Goal: Task Accomplishment & Management: Manage account settings

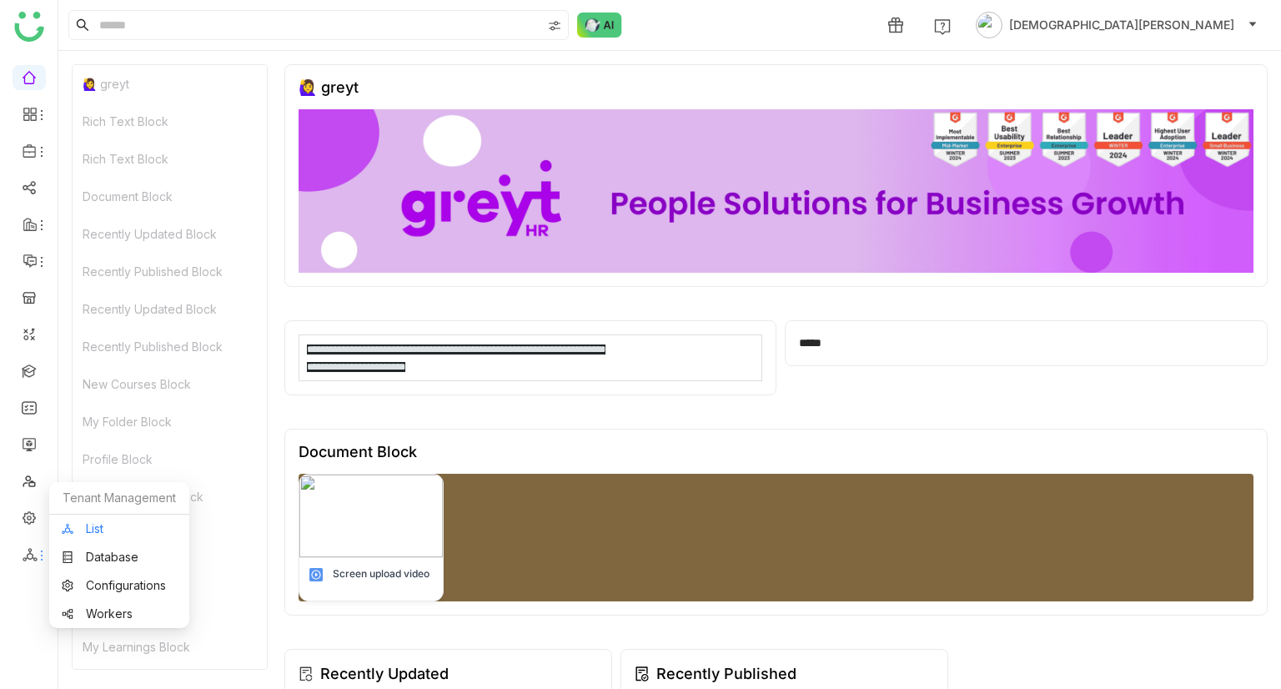
click at [103, 523] on link "List" at bounding box center [119, 529] width 115 height 12
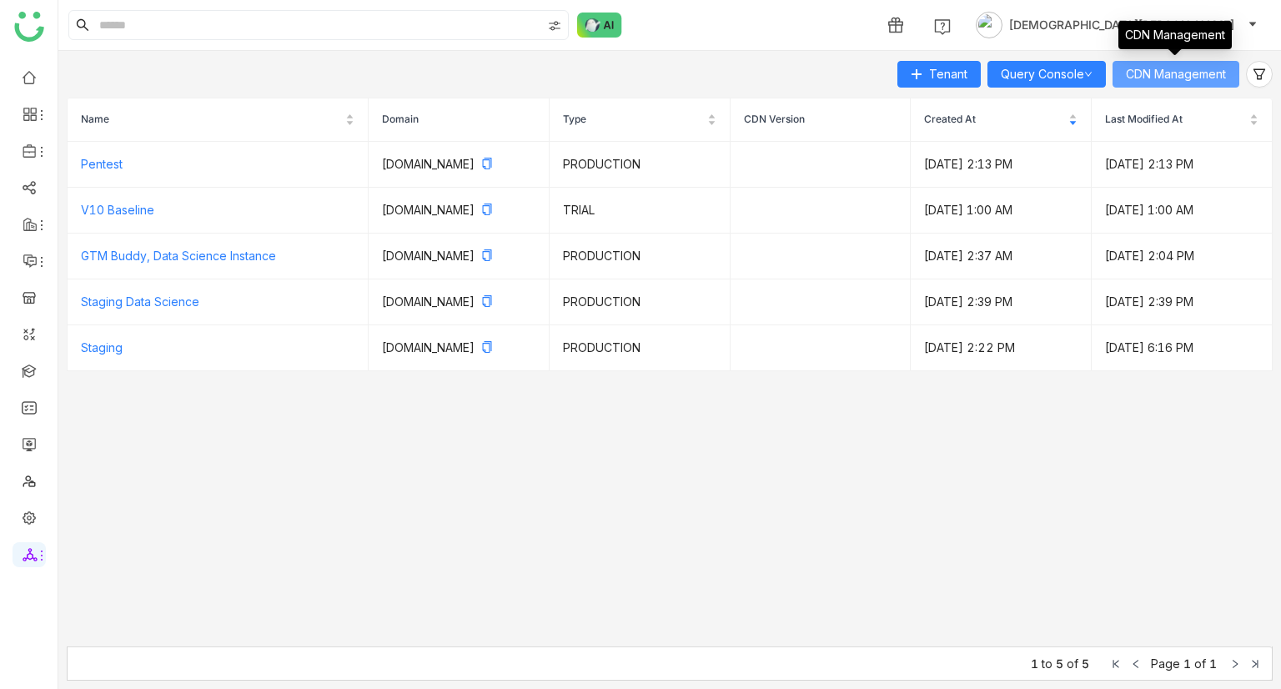
click at [1154, 72] on span "CDN Management" at bounding box center [1176, 74] width 100 height 18
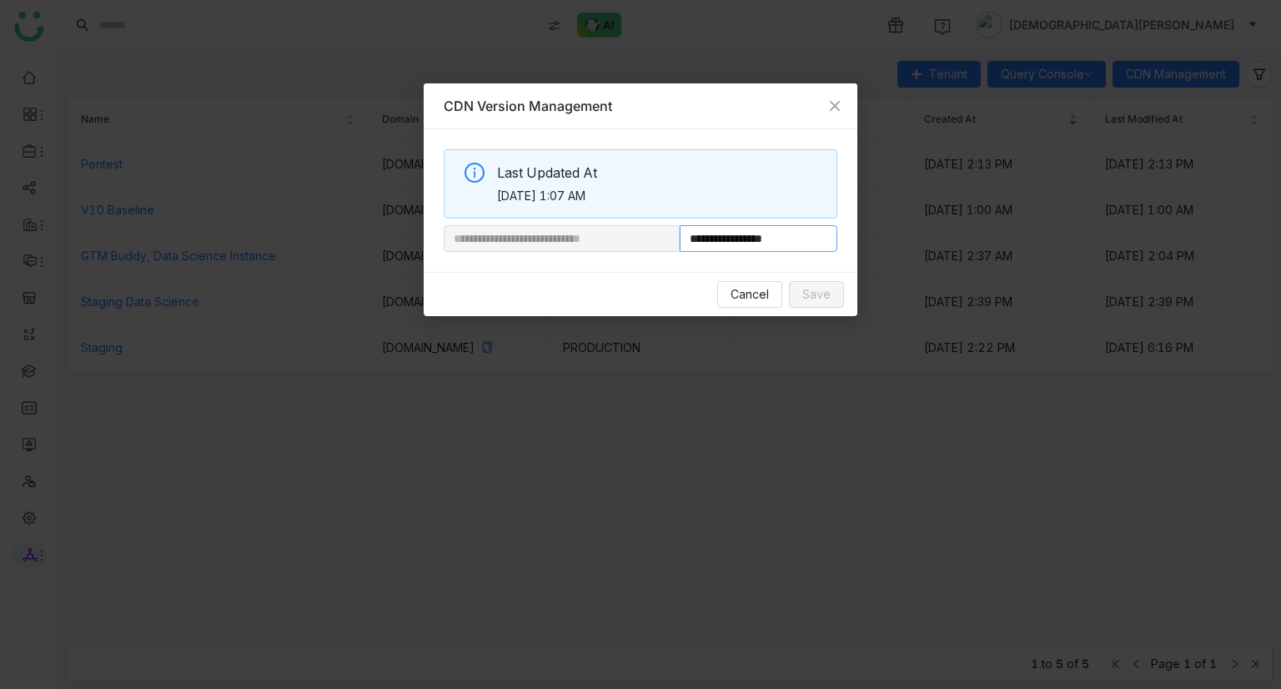
drag, startPoint x: 737, startPoint y: 243, endPoint x: 884, endPoint y: 234, distance: 147.0
click at [884, 234] on nz-modal-container "**********" at bounding box center [640, 344] width 1281 height 689
paste input "**********"
type input "**********"
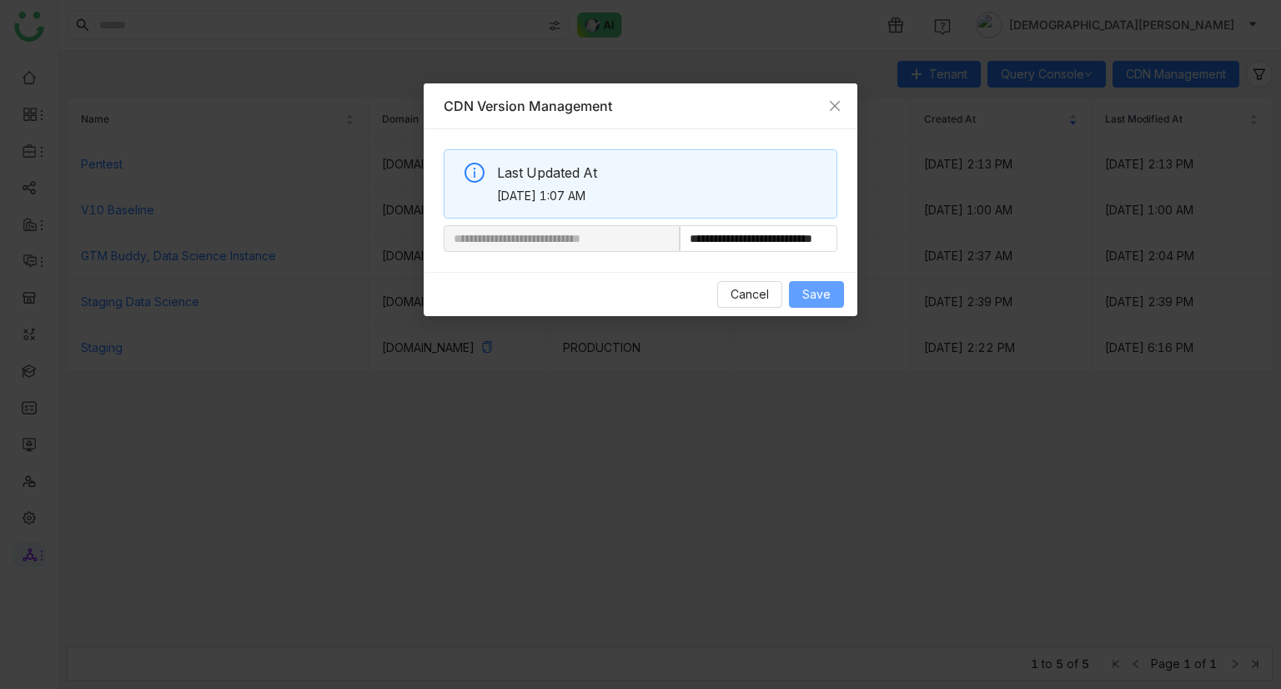
scroll to position [0, 0]
click at [820, 299] on span "Save" at bounding box center [816, 294] width 28 height 18
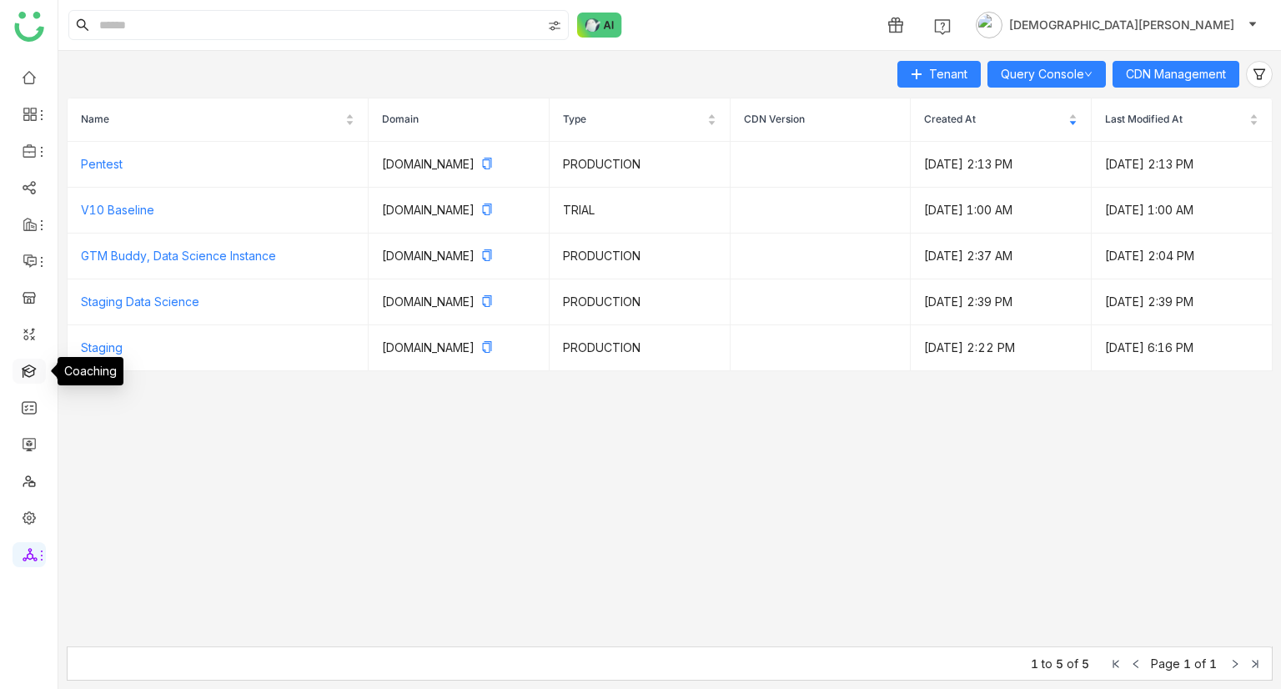
click at [26, 371] on link at bounding box center [29, 370] width 15 height 14
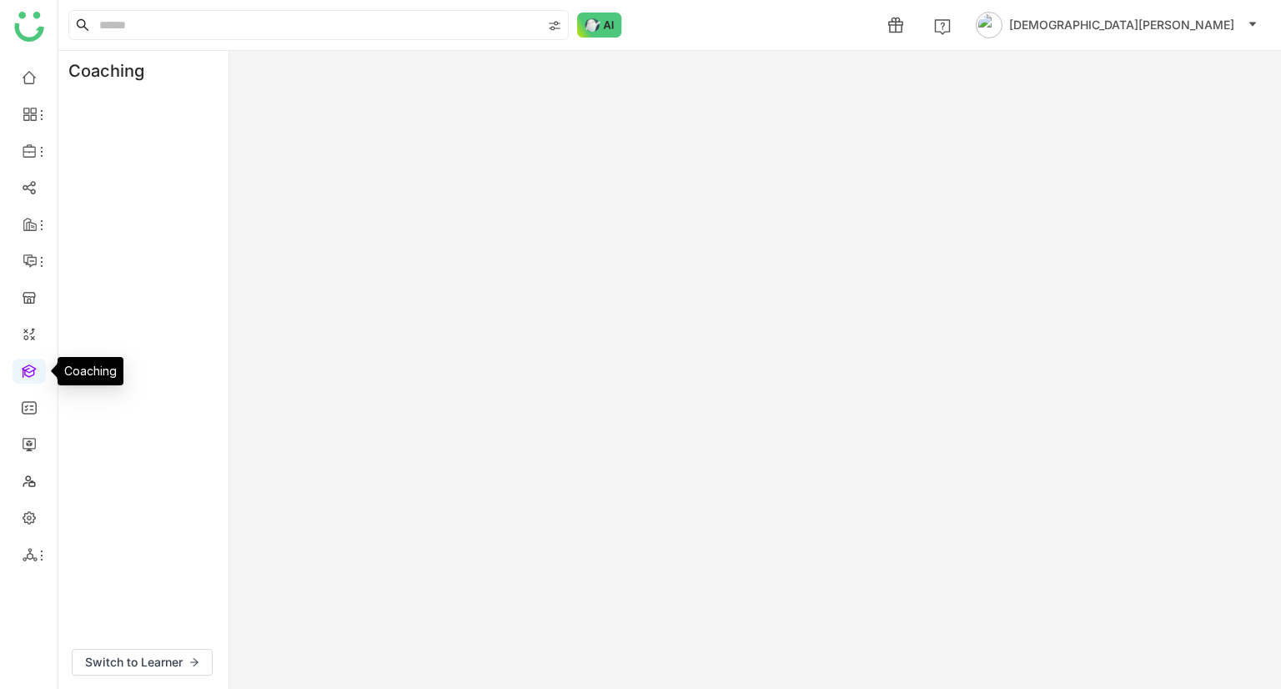
click at [26, 371] on link at bounding box center [29, 370] width 15 height 14
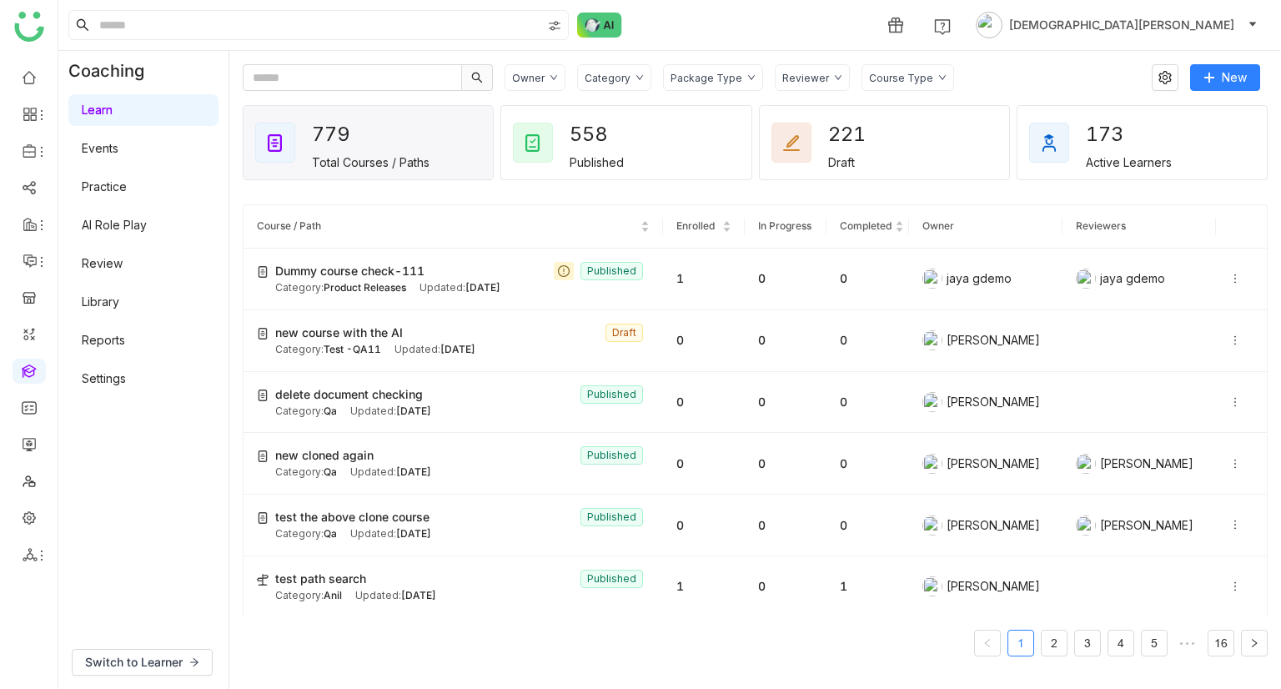
click at [123, 269] on link "Review" at bounding box center [102, 263] width 41 height 14
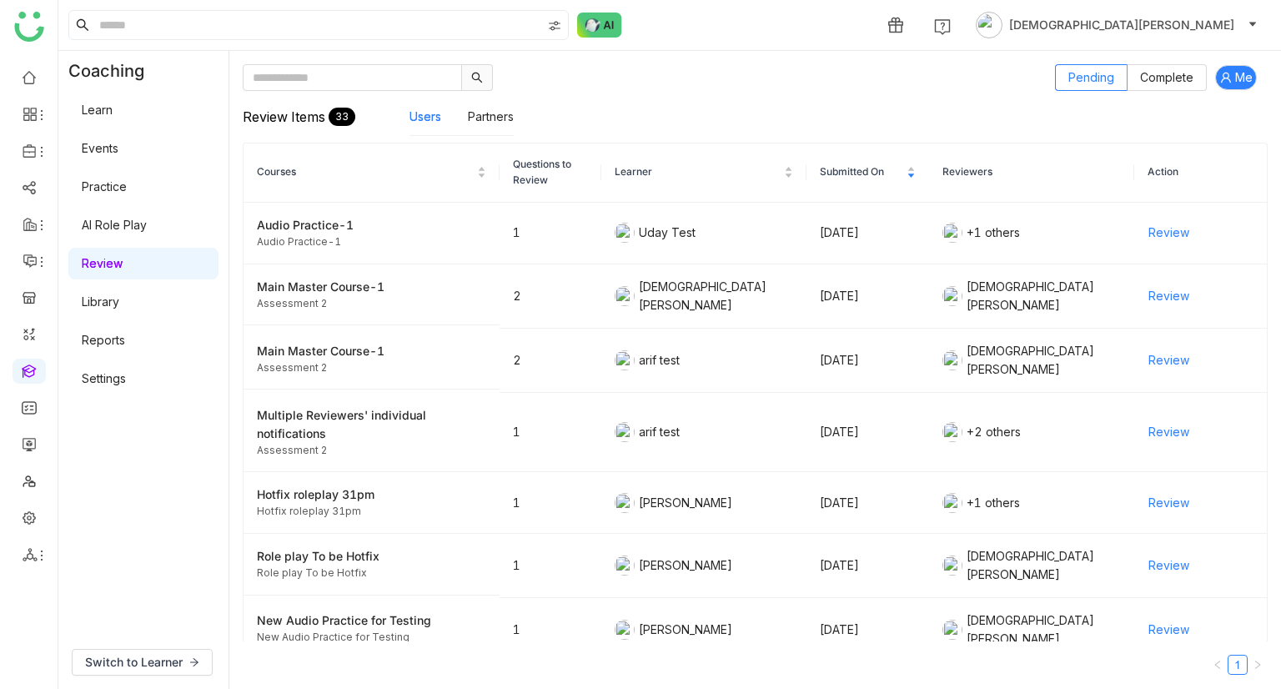
click at [1164, 91] on div "Review Items 33 Users Partners" at bounding box center [755, 117] width 1025 height 52
click at [1172, 83] on span "Complete" at bounding box center [1166, 77] width 53 height 14
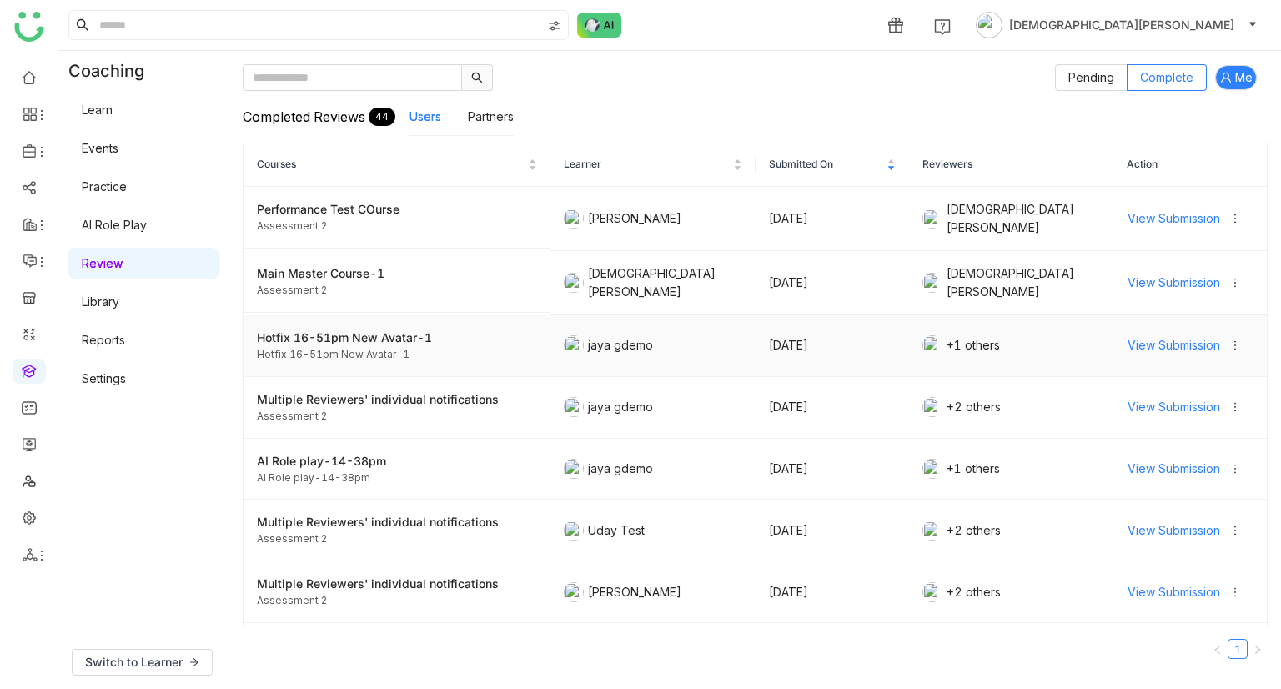
click at [1170, 341] on span "View Submission" at bounding box center [1174, 345] width 93 height 18
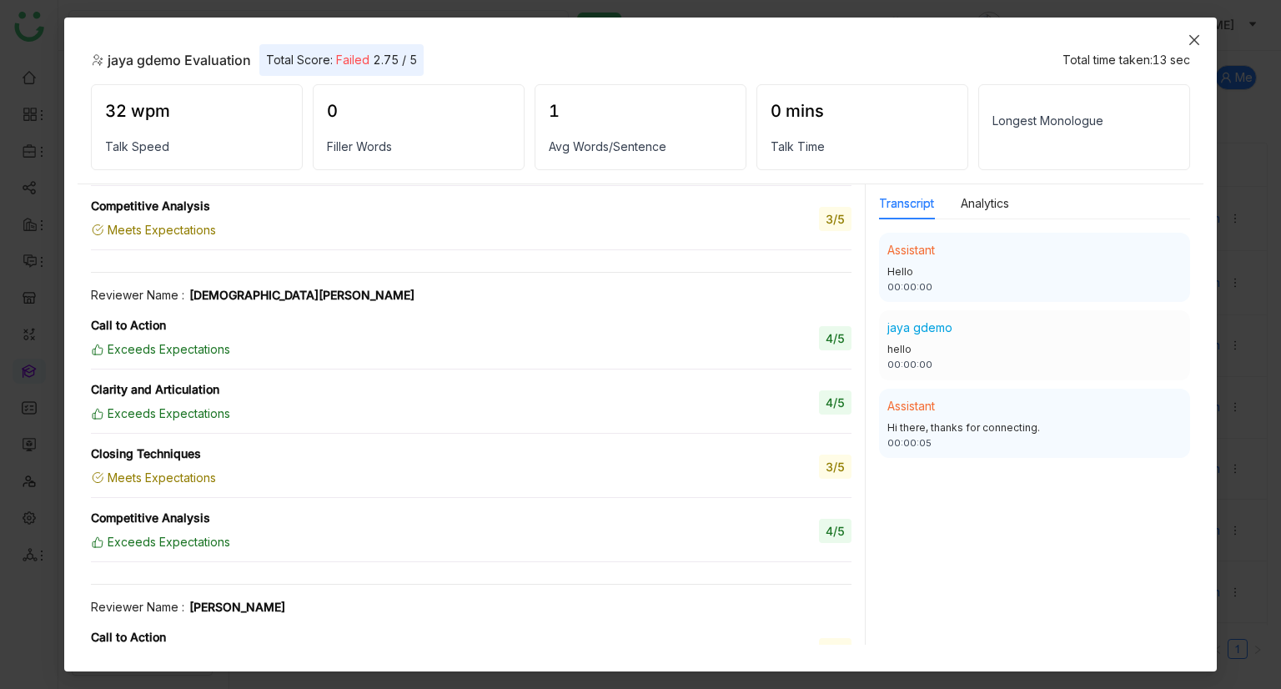
scroll to position [1355, 0]
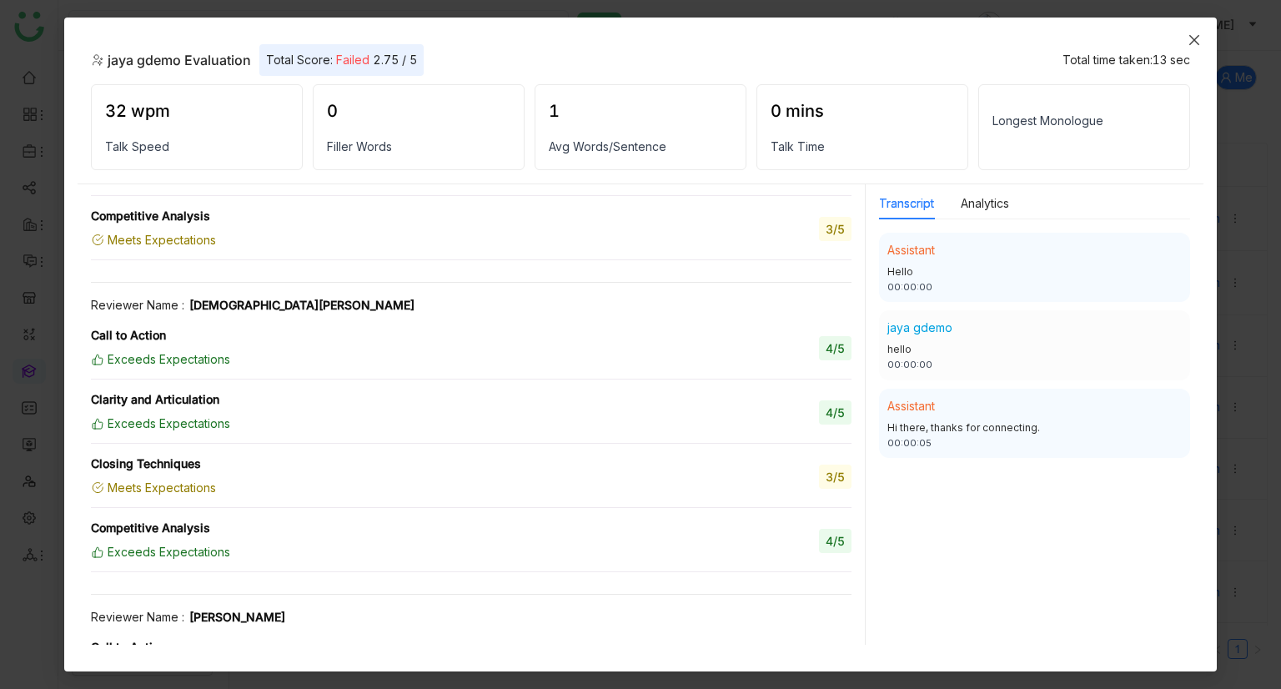
click at [1201, 28] on span "Close" at bounding box center [1194, 40] width 45 height 45
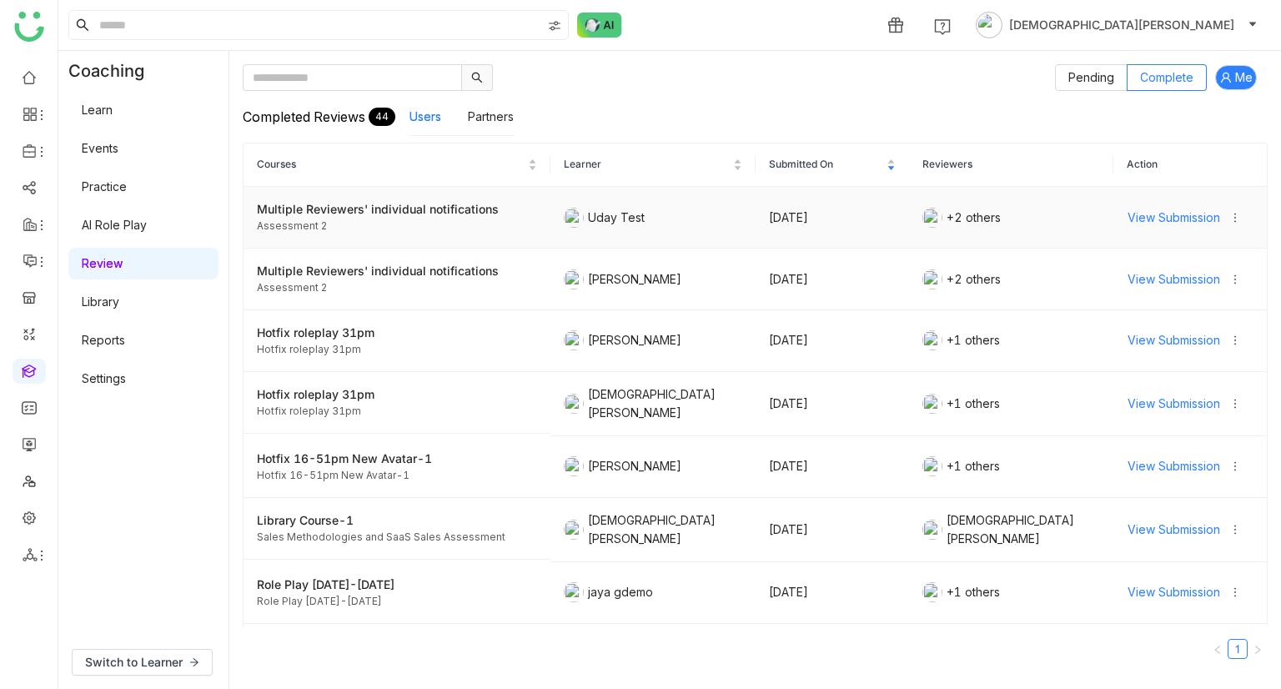
scroll to position [420, 0]
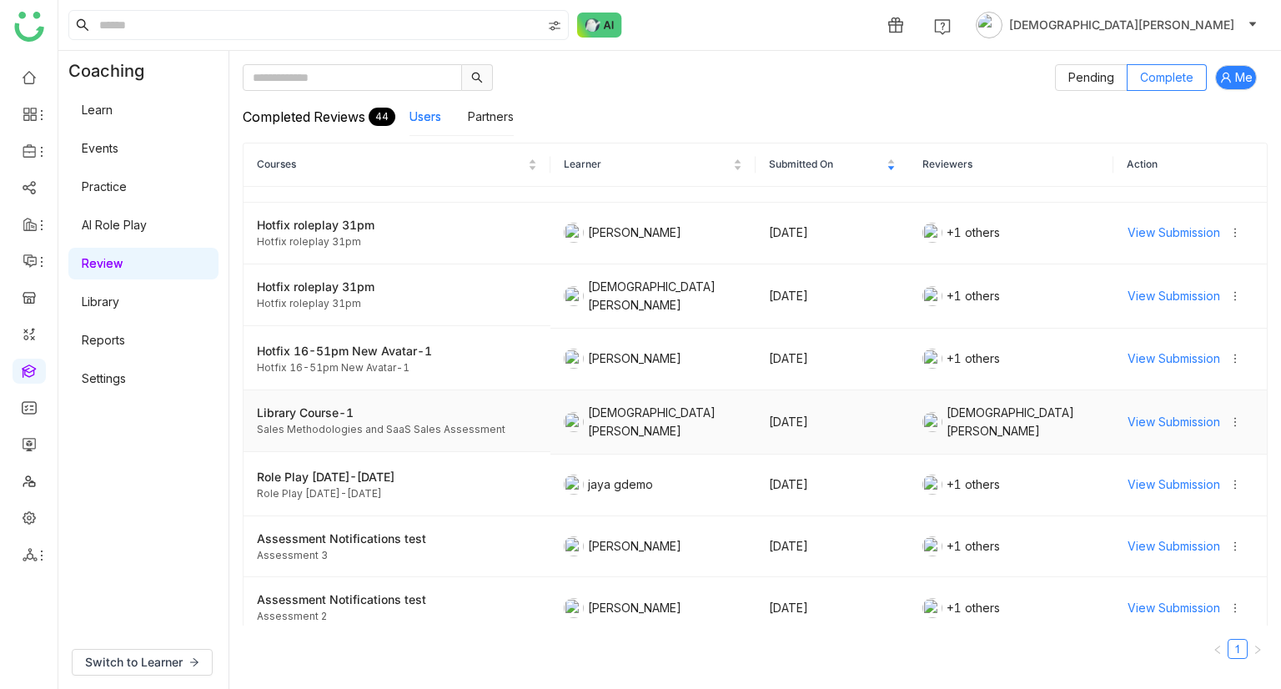
click at [1184, 413] on span "View Submission" at bounding box center [1174, 422] width 93 height 18
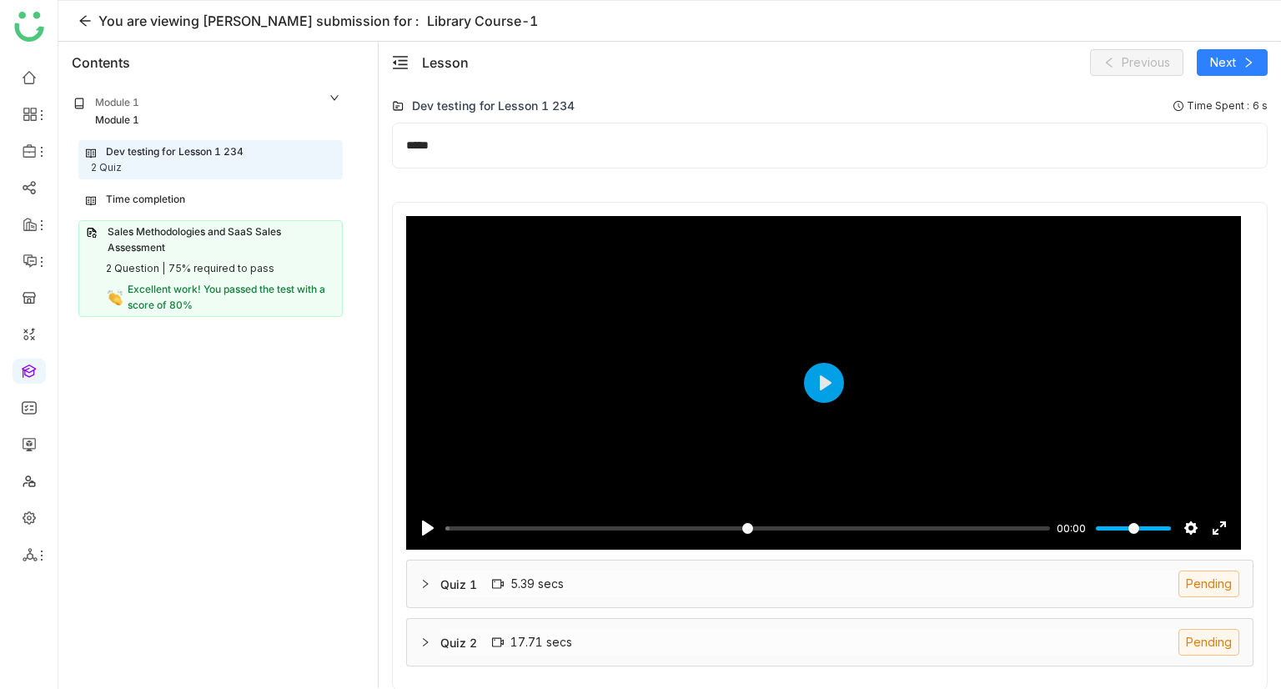
scroll to position [227, 0]
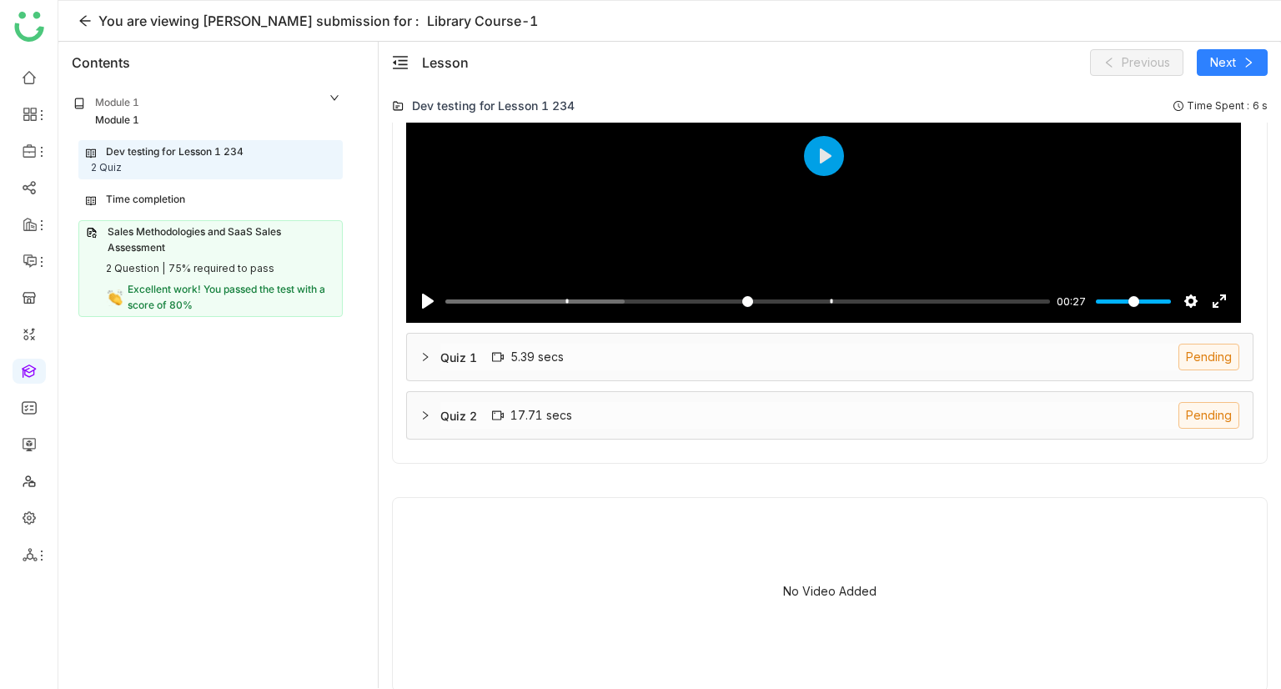
click at [221, 270] on div "75% required to pass" at bounding box center [221, 269] width 106 height 16
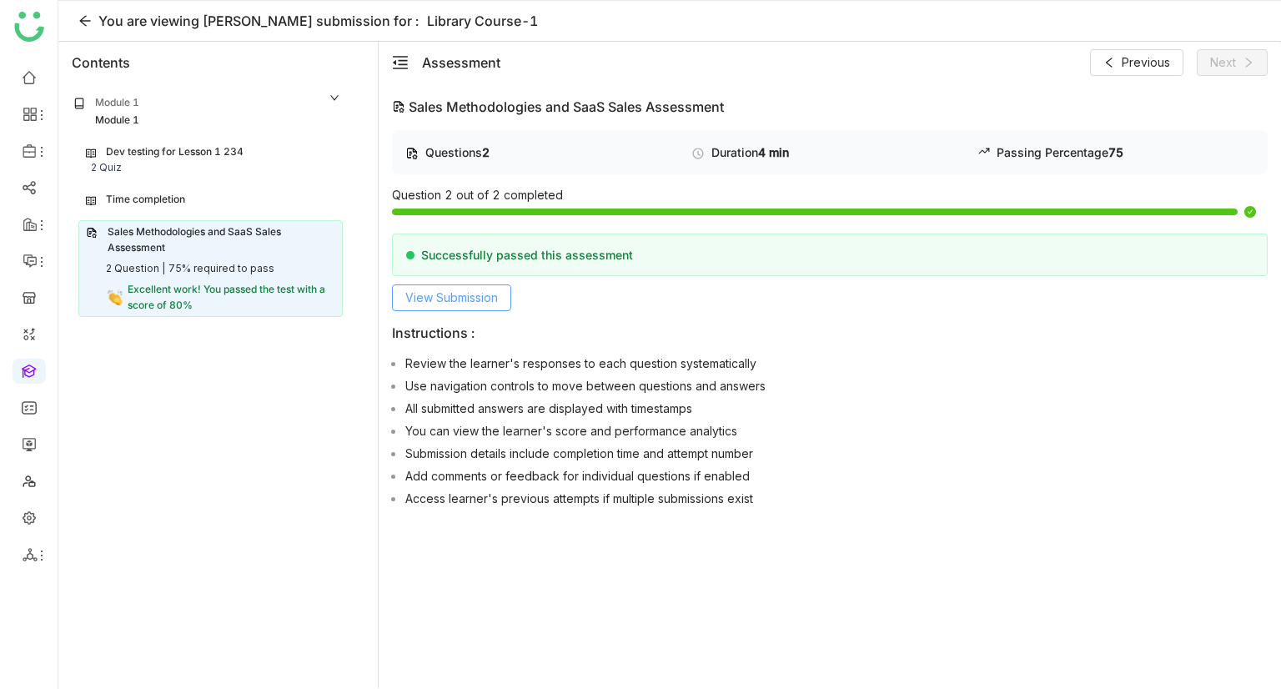
click at [424, 297] on span "View Submission" at bounding box center [451, 298] width 93 height 18
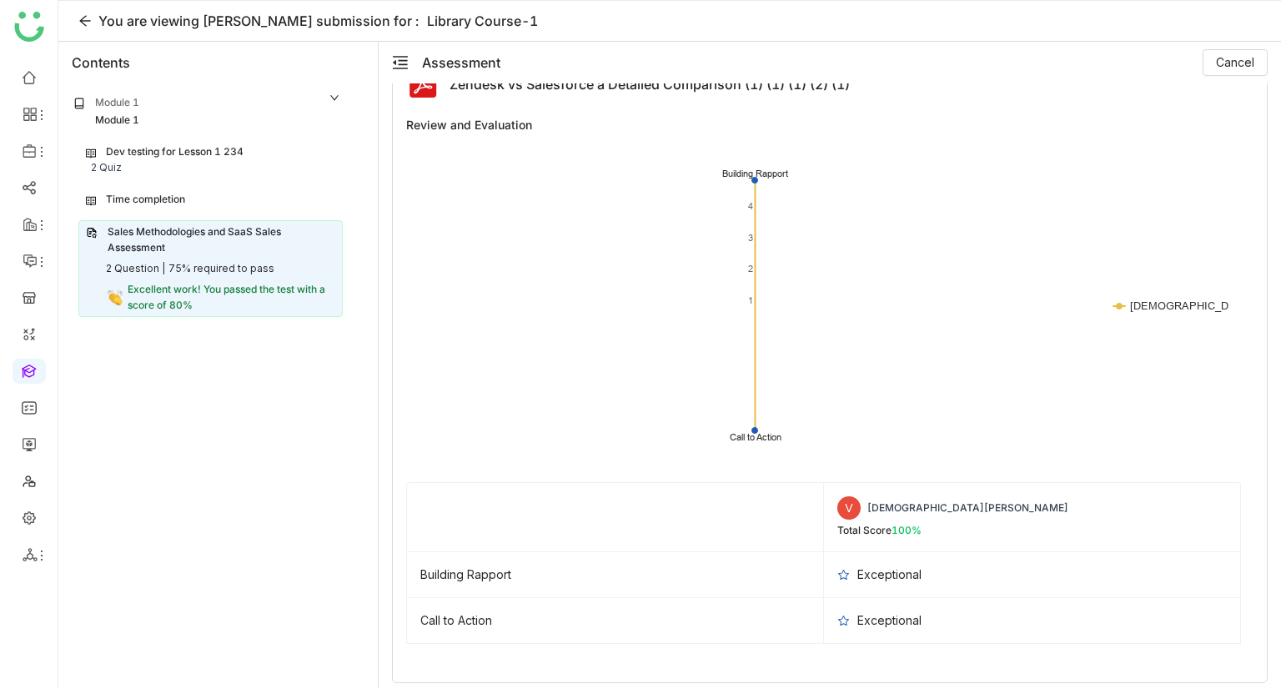
scroll to position [521, 0]
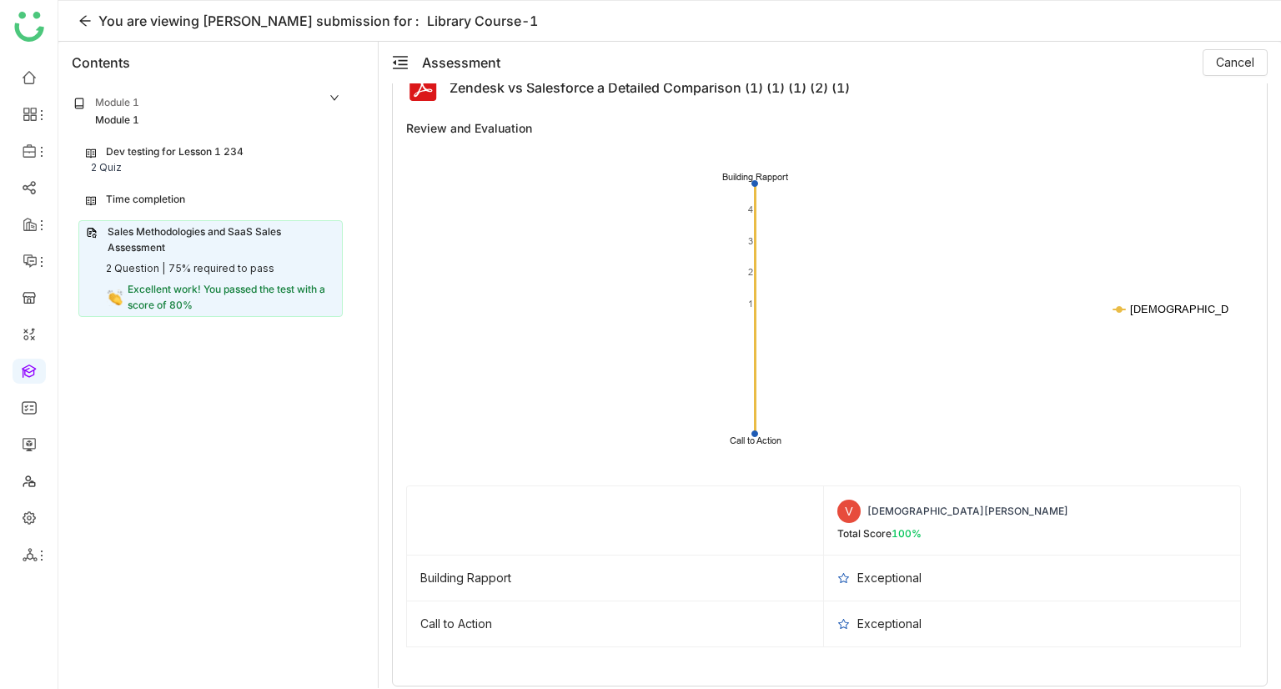
click at [1174, 305] on text "Vishnu Vardhan" at bounding box center [1236, 308] width 212 height 13
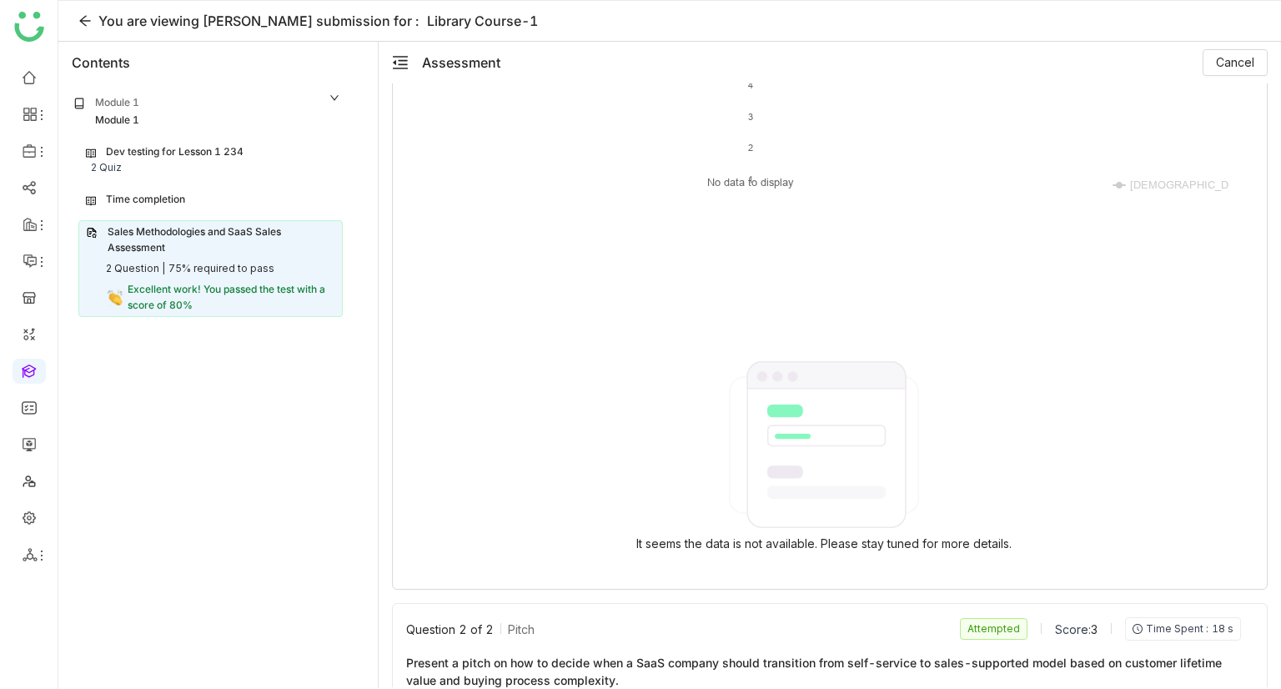
scroll to position [621, 0]
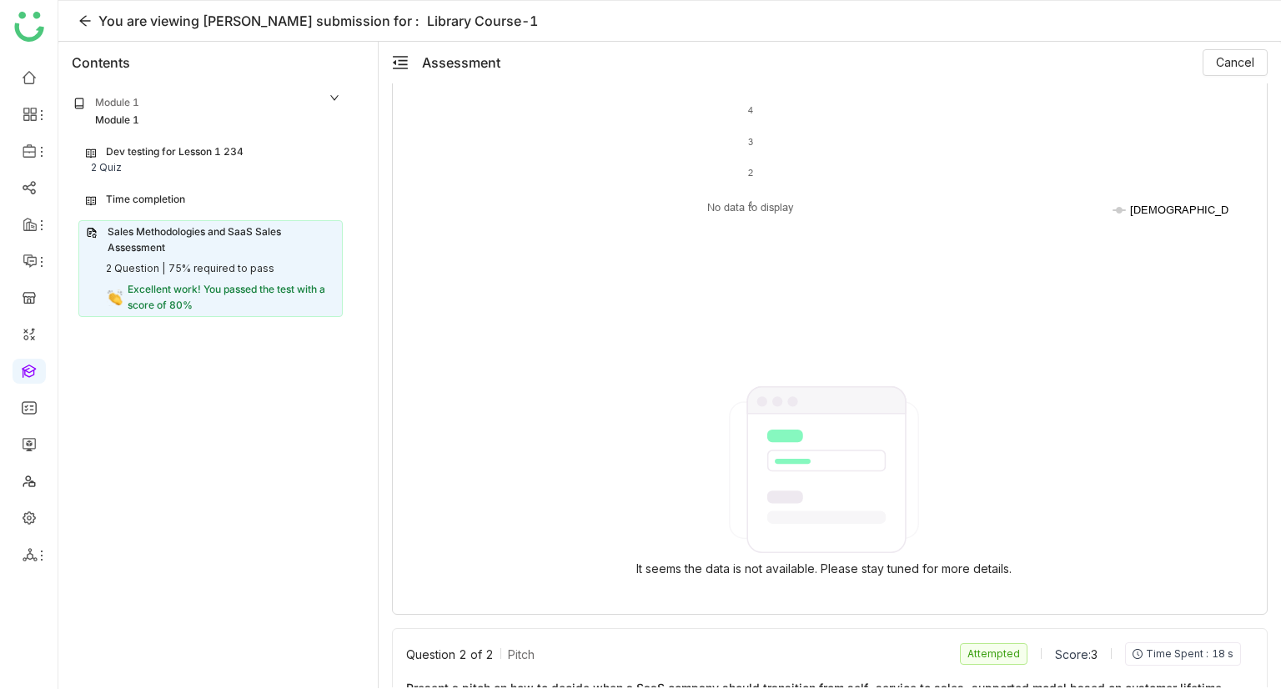
click at [1151, 211] on text "Vishnu Vardhan" at bounding box center [1236, 209] width 212 height 13
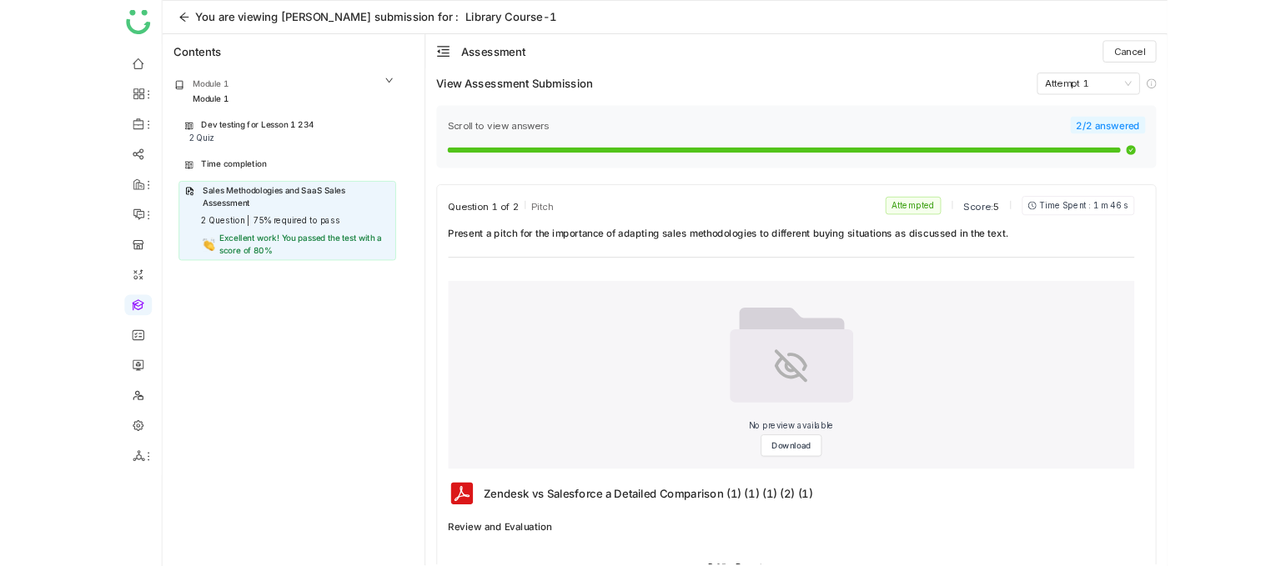
scroll to position [0, 0]
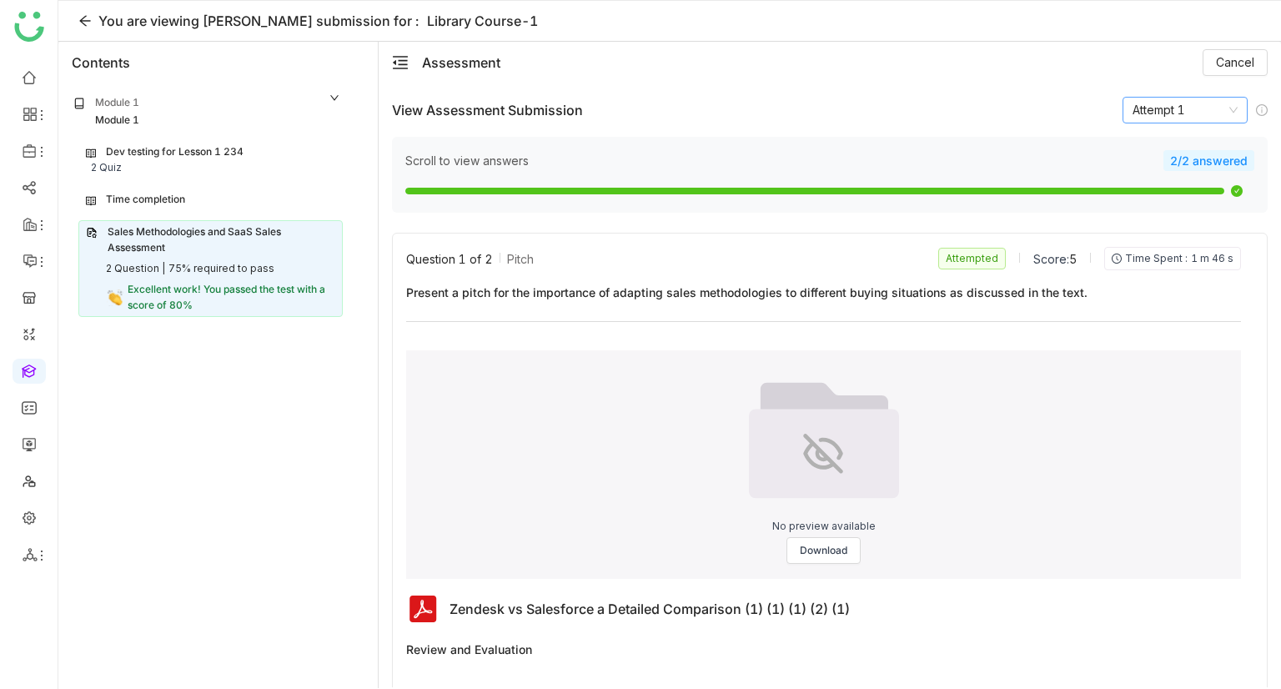
click at [1162, 119] on nz-select-item "Attempt 1" at bounding box center [1185, 110] width 105 height 25
click at [695, 147] on div "Scroll to view answers 2/2 answered" at bounding box center [830, 175] width 876 height 76
click at [123, 241] on link "Library" at bounding box center [116, 247] width 108 height 12
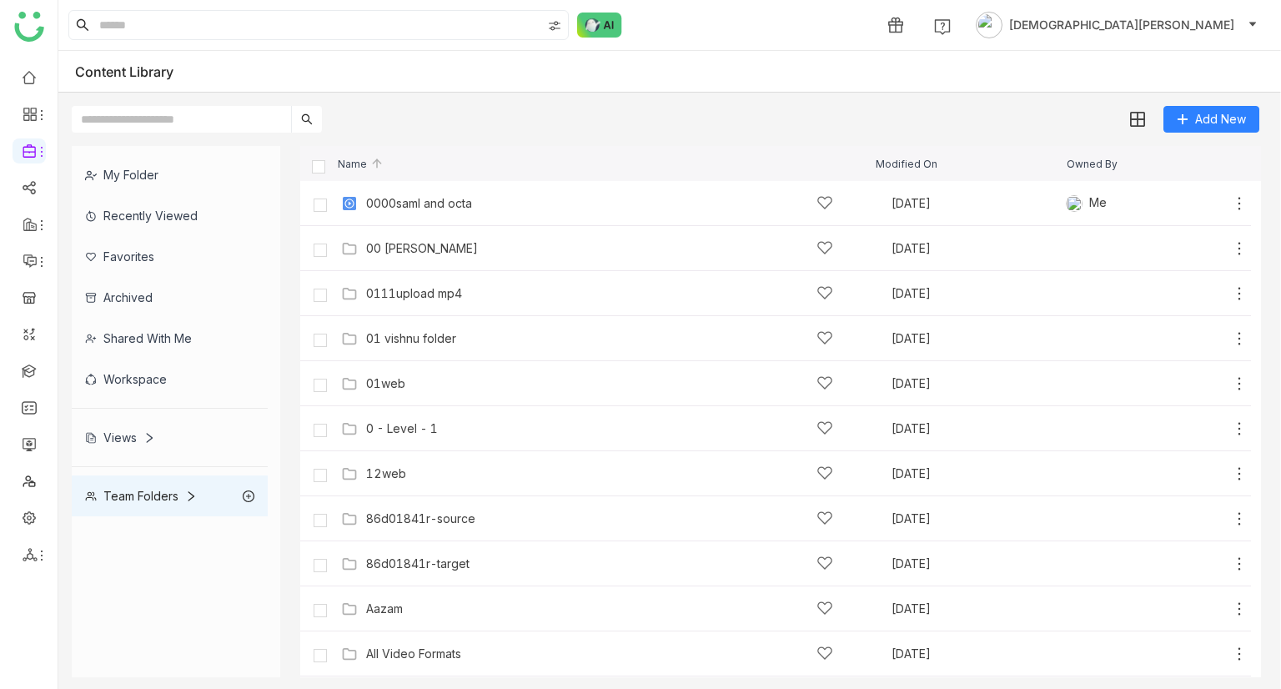
click at [163, 501] on div "Team Folders" at bounding box center [170, 495] width 196 height 41
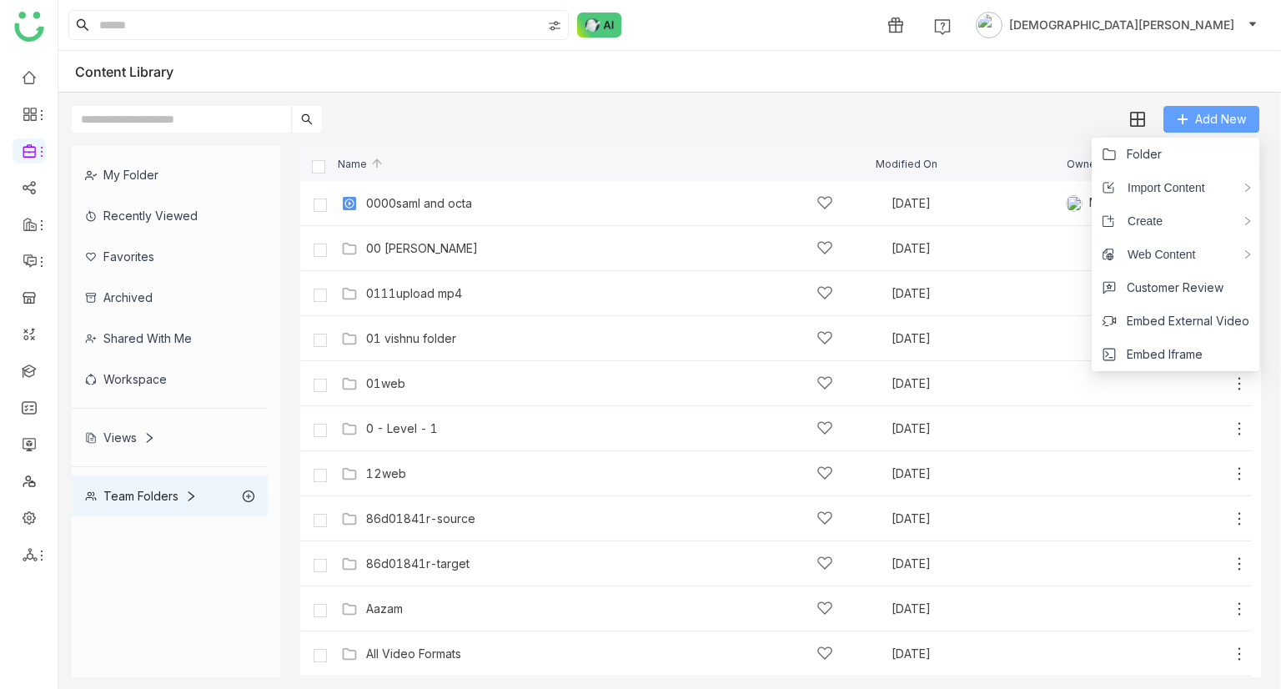
click at [1221, 123] on span "Add New" at bounding box center [1220, 119] width 51 height 18
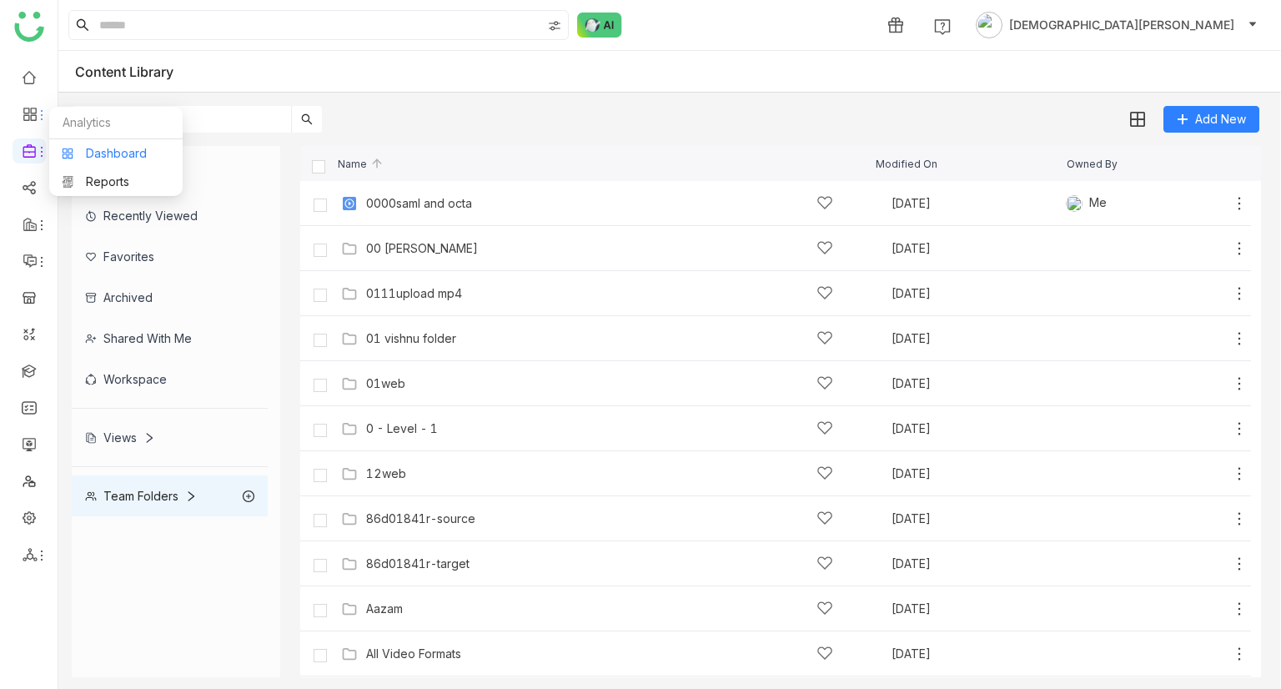
click at [83, 150] on link "Dashboard" at bounding box center [116, 154] width 108 height 12
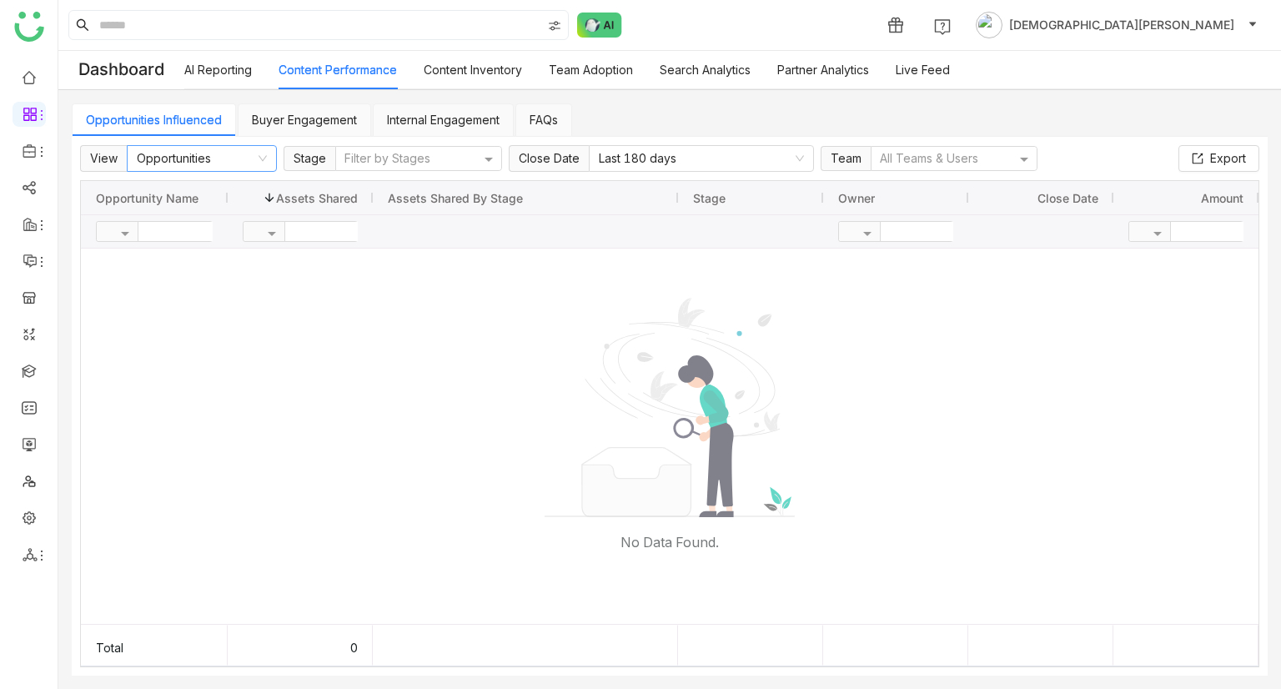
click at [230, 155] on nz-select-item "Opportunities" at bounding box center [202, 158] width 130 height 25
click at [235, 222] on div "Team Content" at bounding box center [201, 218] width 130 height 18
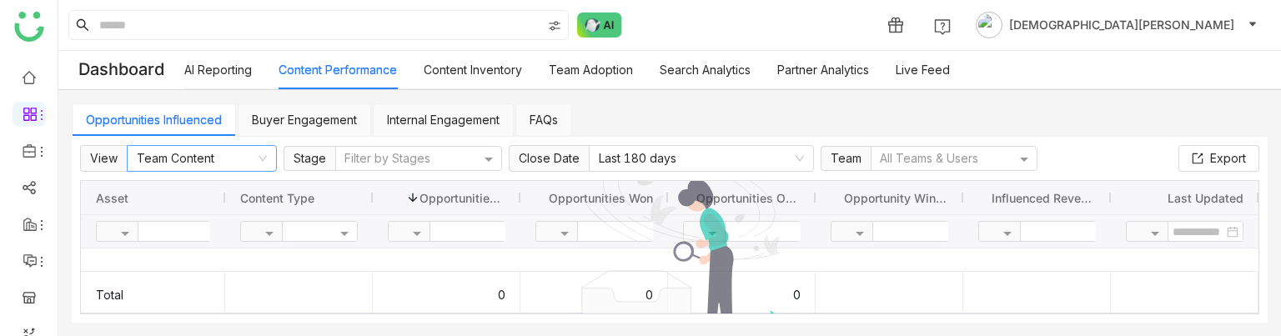
click at [206, 161] on nz-select-item "Team Content" at bounding box center [202, 158] width 130 height 25
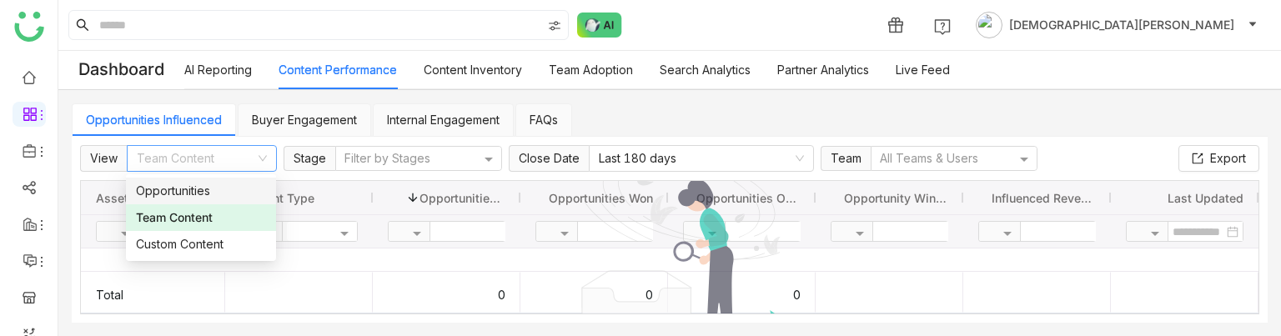
click at [203, 198] on div "Opportunities" at bounding box center [201, 191] width 130 height 18
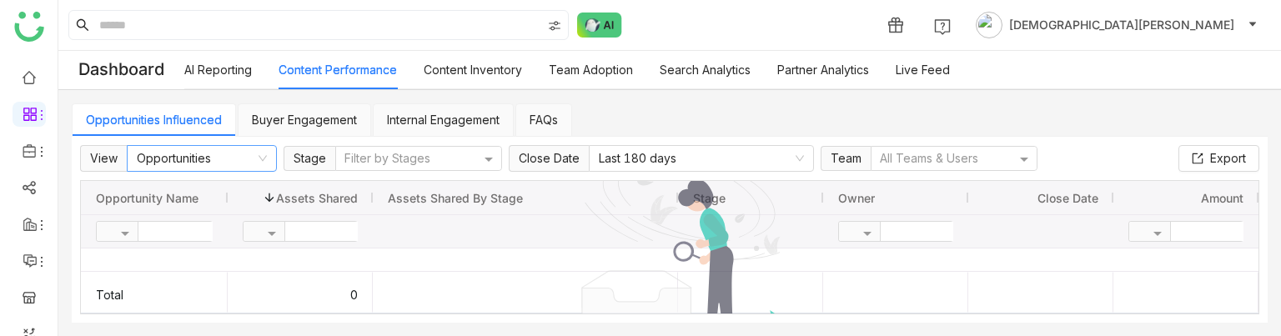
click at [214, 164] on nz-select-item "Opportunities" at bounding box center [202, 158] width 130 height 25
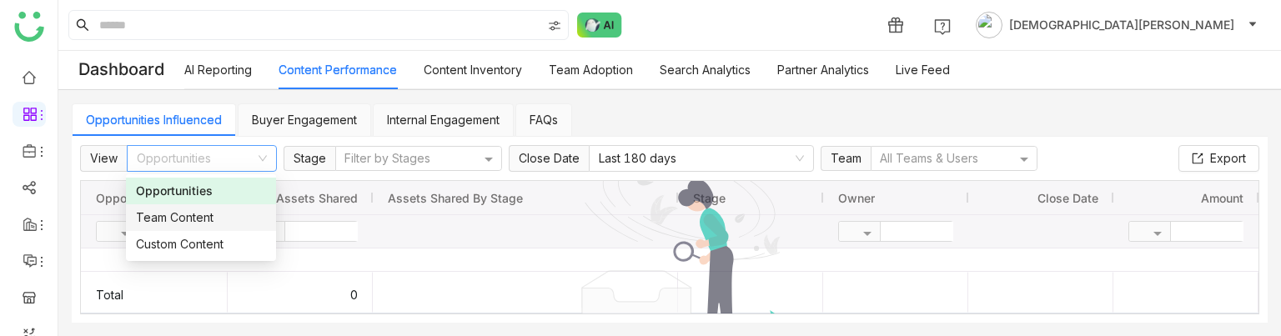
click at [199, 211] on div "Team Content" at bounding box center [201, 218] width 130 height 18
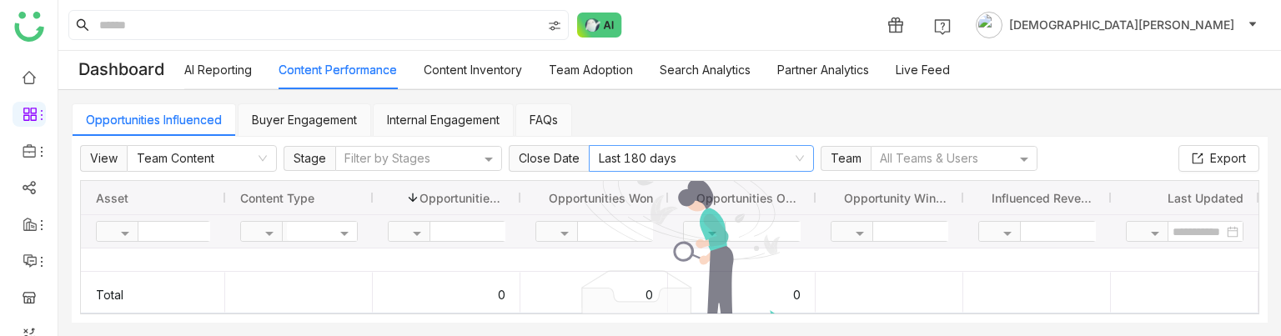
click at [696, 153] on nz-select-item "Last 180 days" at bounding box center [701, 158] width 205 height 25
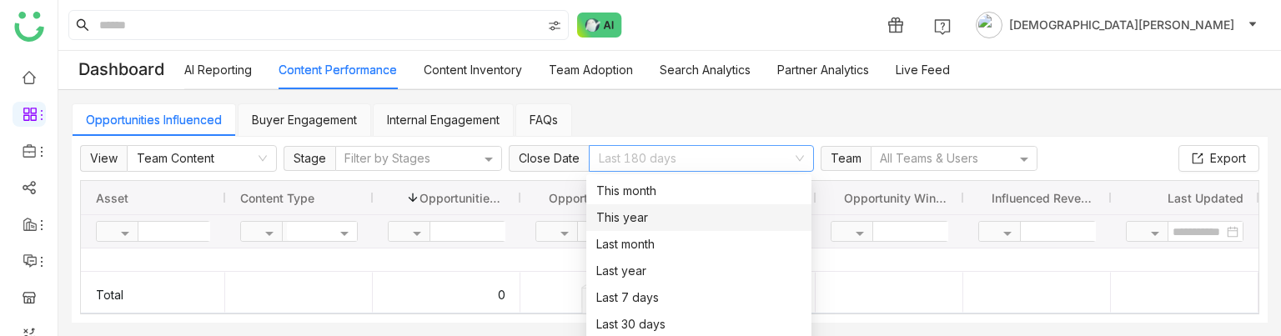
click at [653, 219] on div "This year" at bounding box center [698, 218] width 205 height 18
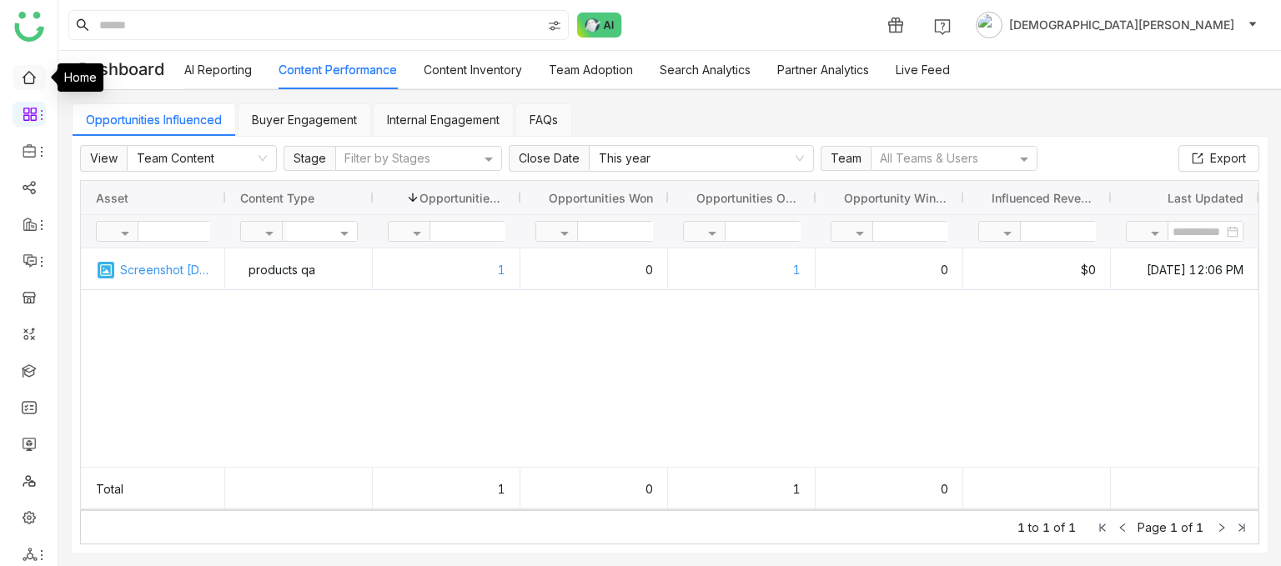
click at [35, 72] on link at bounding box center [29, 76] width 15 height 14
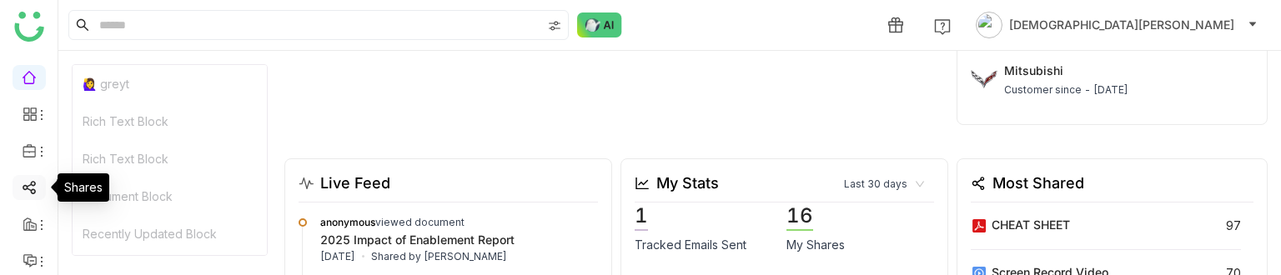
scroll to position [304, 0]
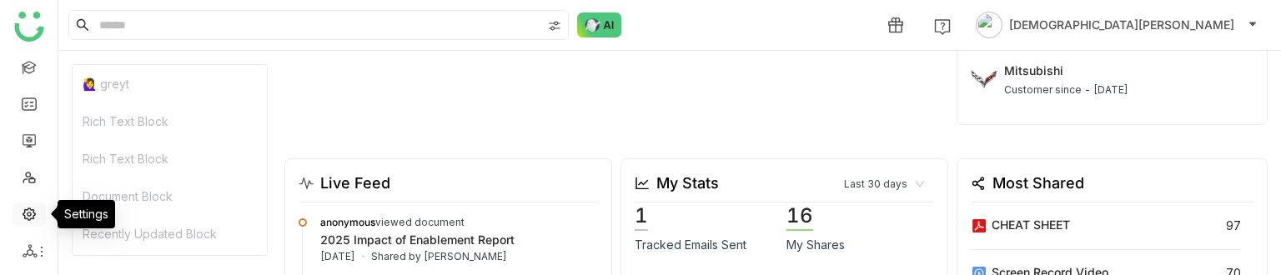
click at [24, 215] on link at bounding box center [29, 213] width 15 height 14
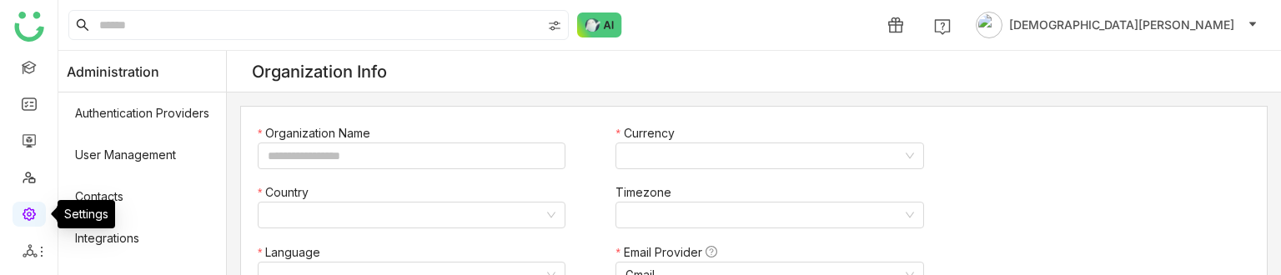
click at [24, 215] on link at bounding box center [29, 213] width 15 height 14
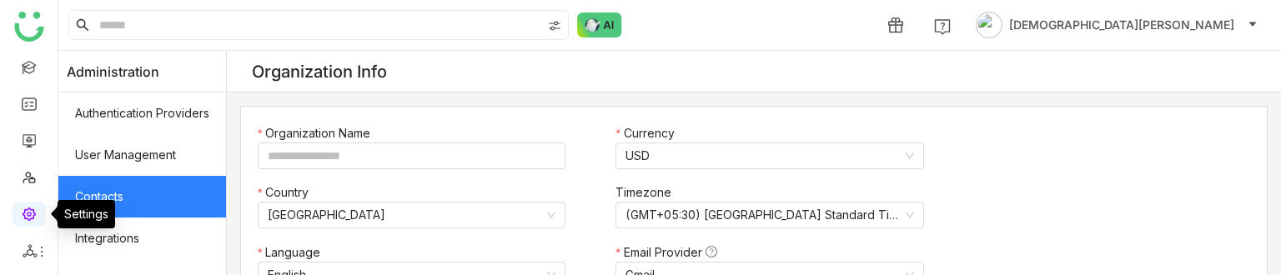
type input "*******"
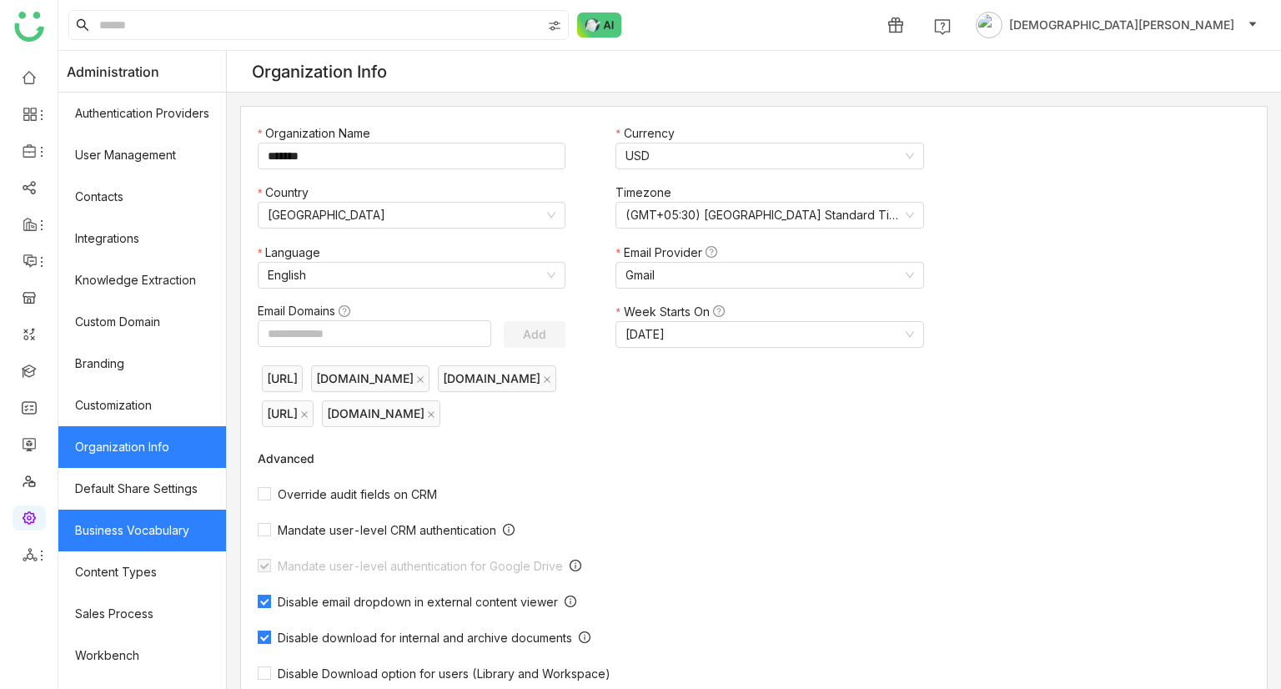
scroll to position [196, 0]
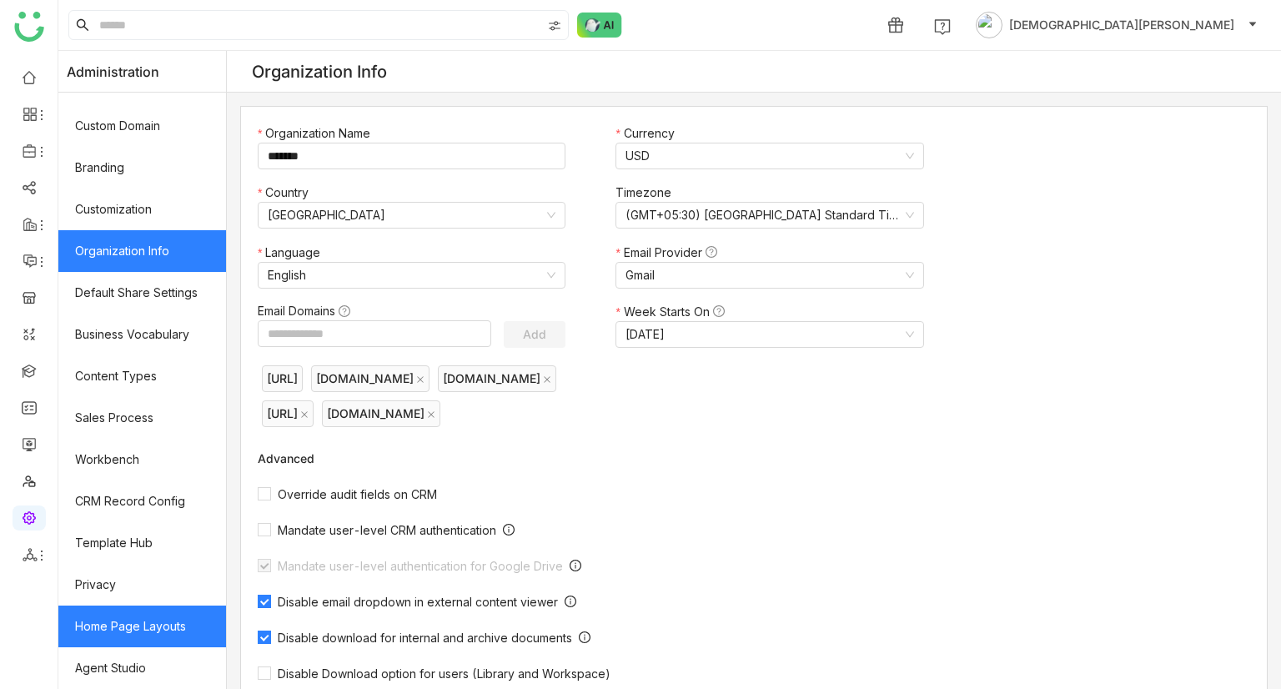
click at [164, 631] on link "Home Page Layouts" at bounding box center [142, 627] width 168 height 42
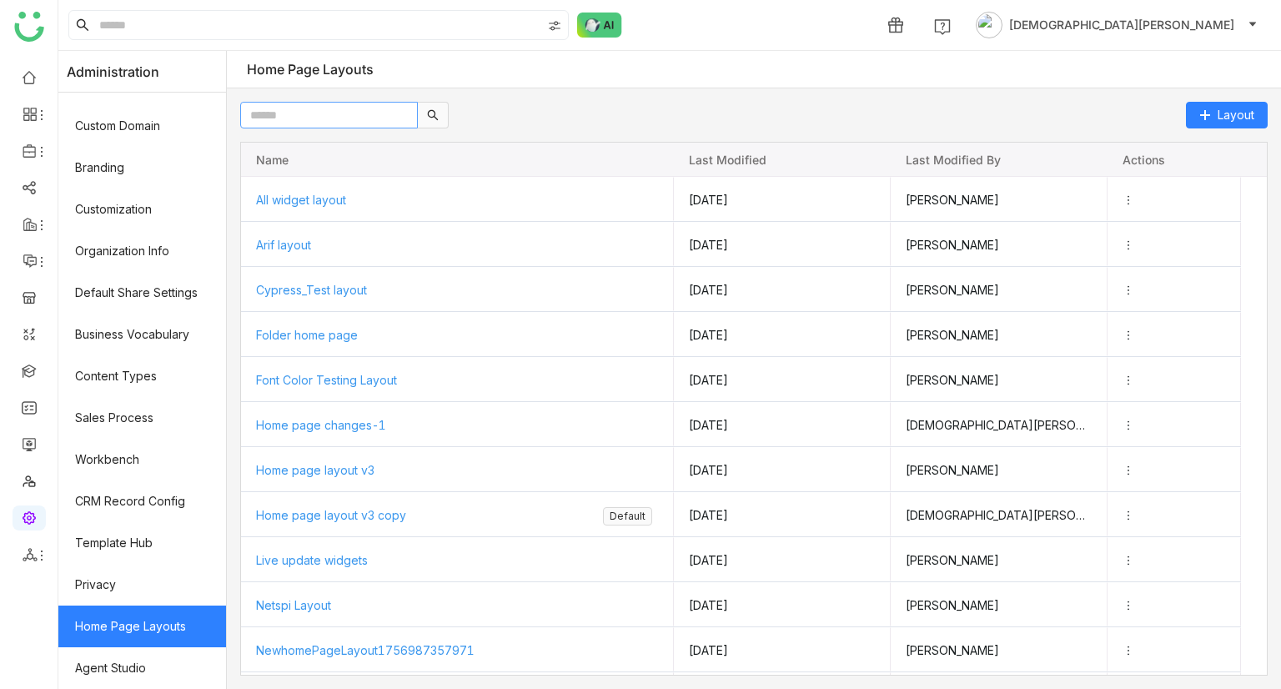
paste input "**********"
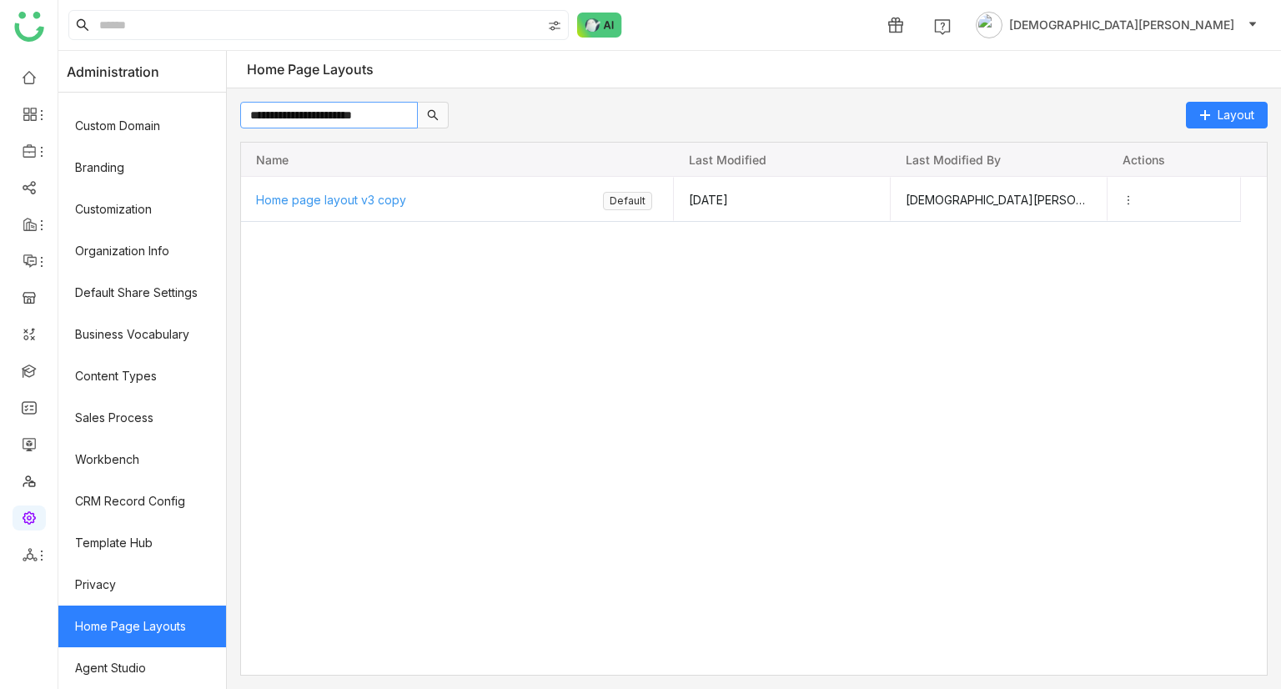
click at [310, 118] on input "**********" at bounding box center [329, 115] width 178 height 27
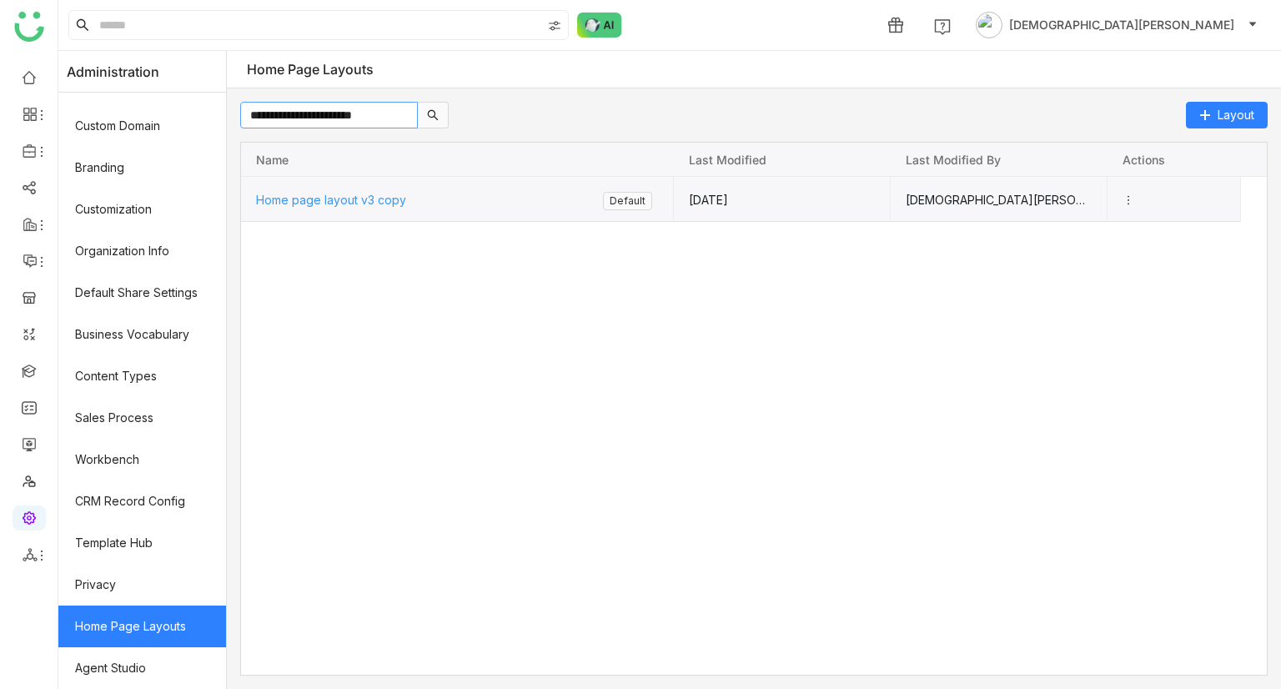
type input "**********"
click at [350, 196] on span "Home page layout v3 copy" at bounding box center [330, 199] width 150 height 14
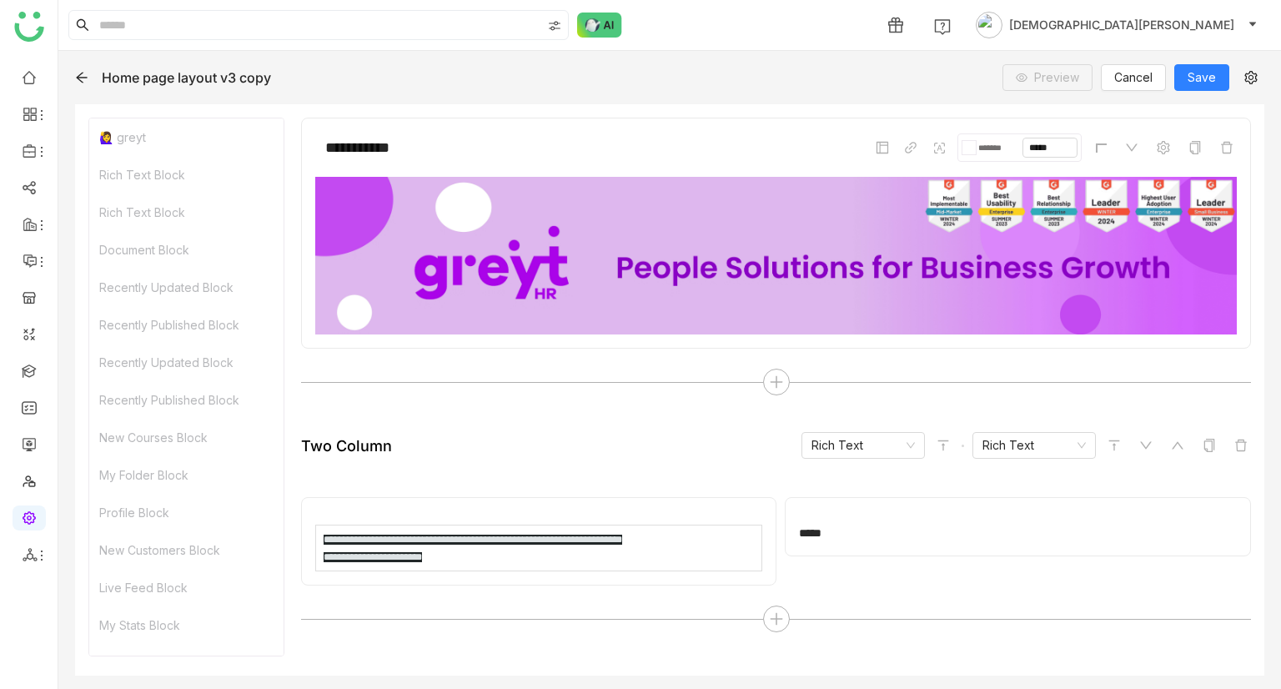
scroll to position [450, 0]
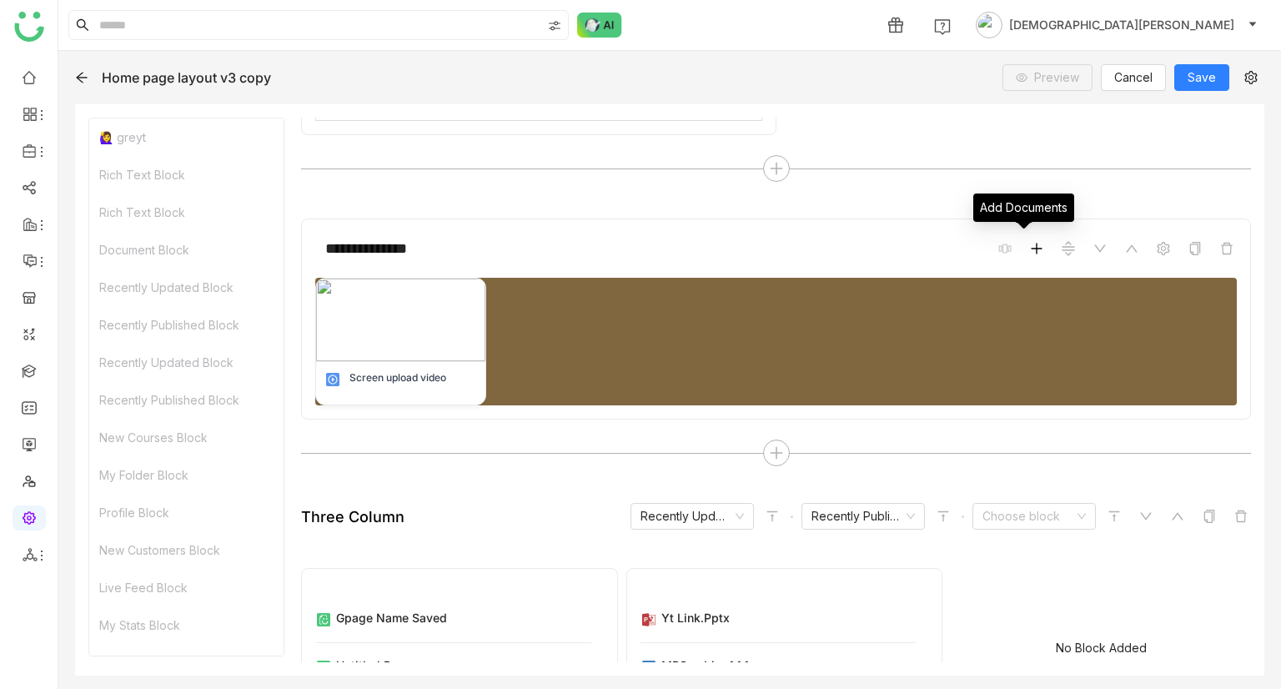
click at [1030, 249] on icon at bounding box center [1036, 248] width 13 height 13
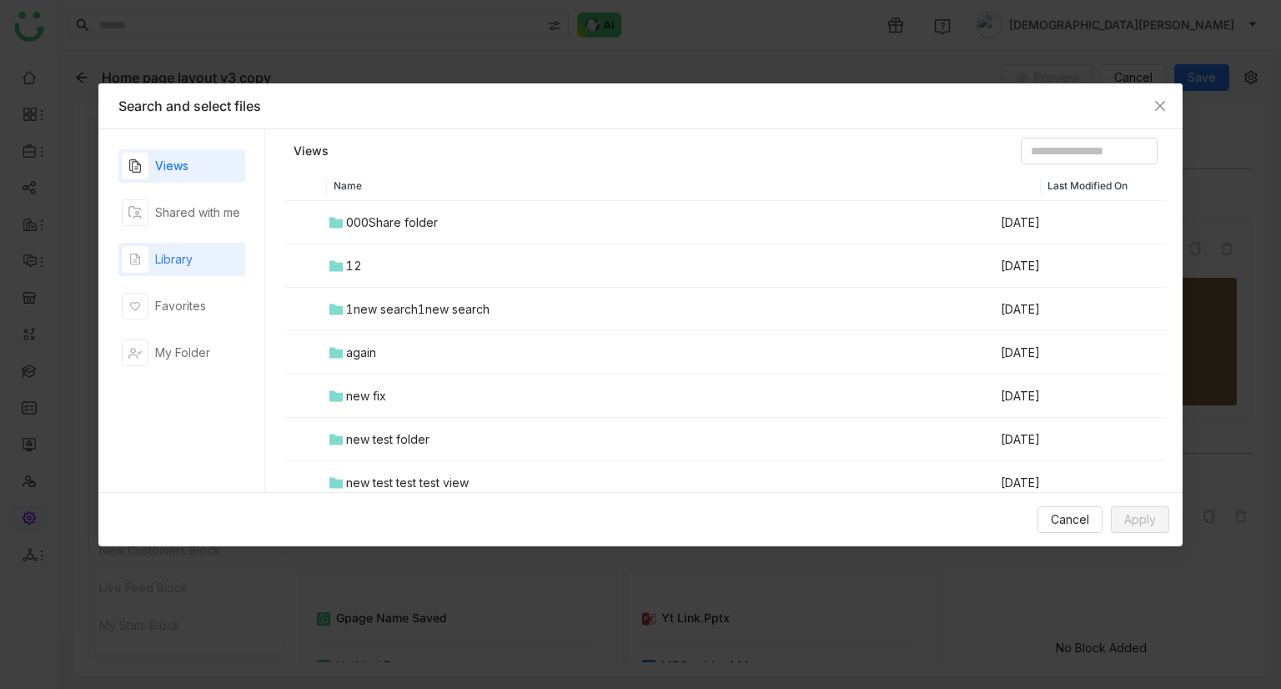
click at [172, 260] on div "Library" at bounding box center [174, 259] width 38 height 18
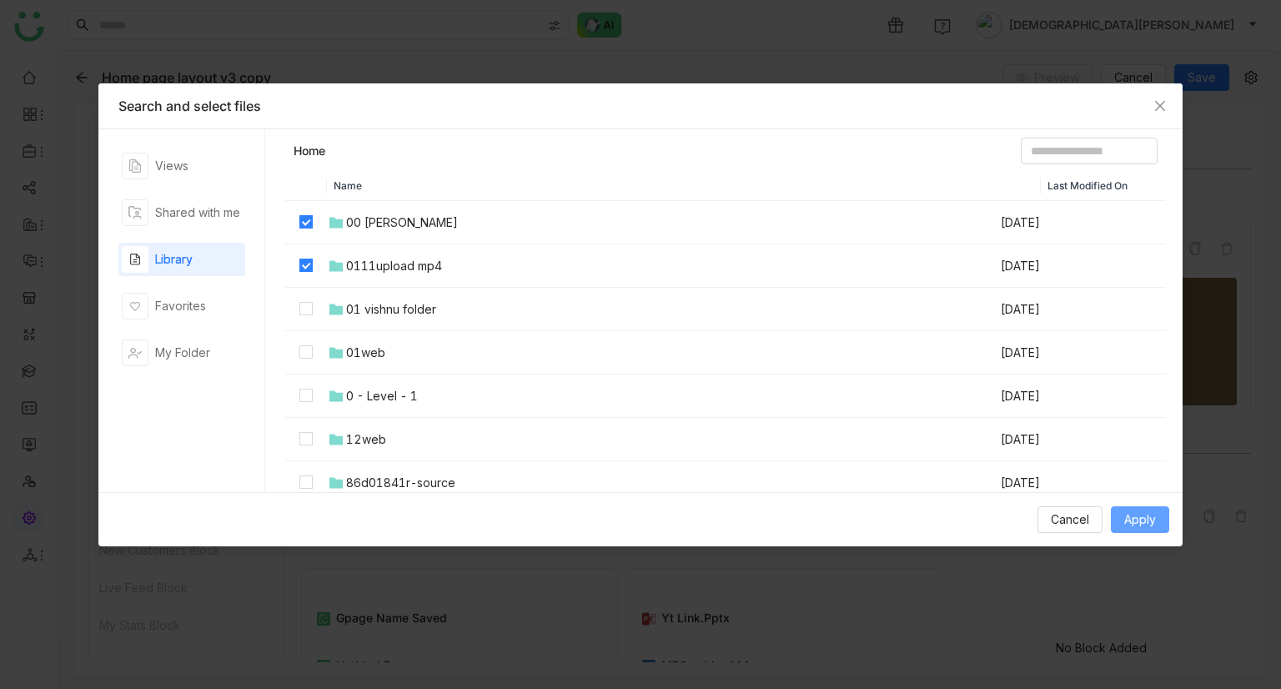
click at [1129, 515] on span "Apply" at bounding box center [1140, 519] width 32 height 18
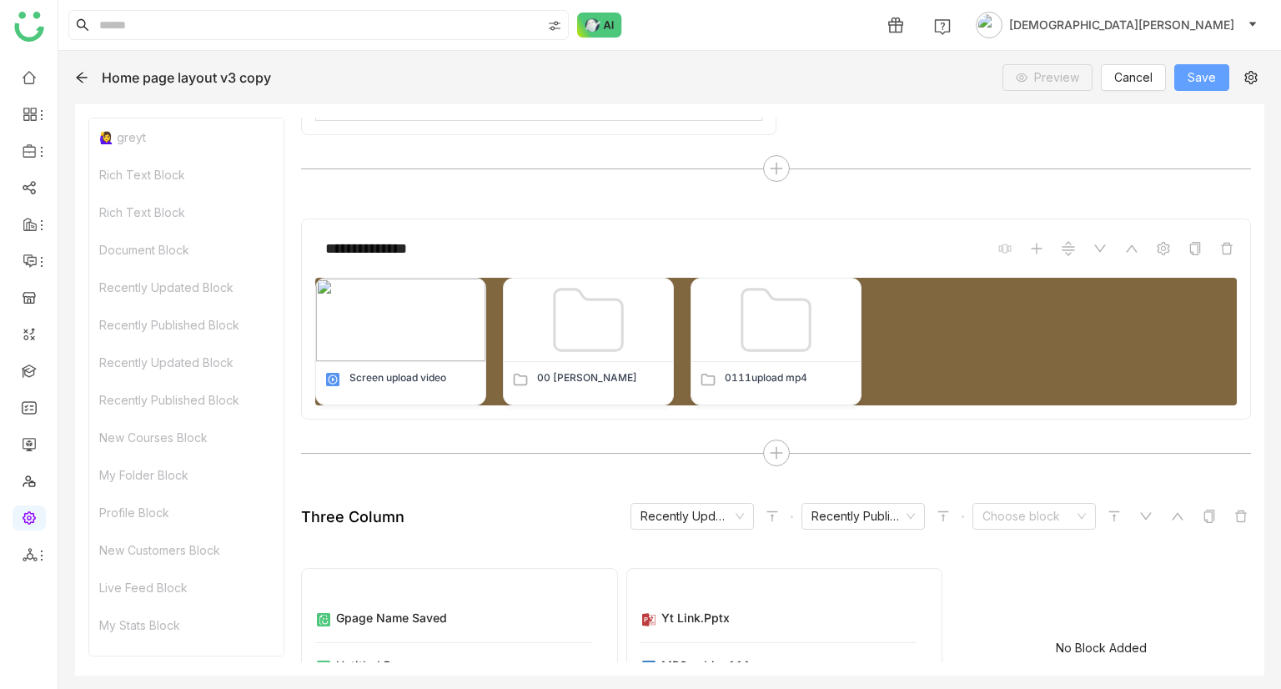
click at [1198, 68] on span "Save" at bounding box center [1202, 77] width 28 height 18
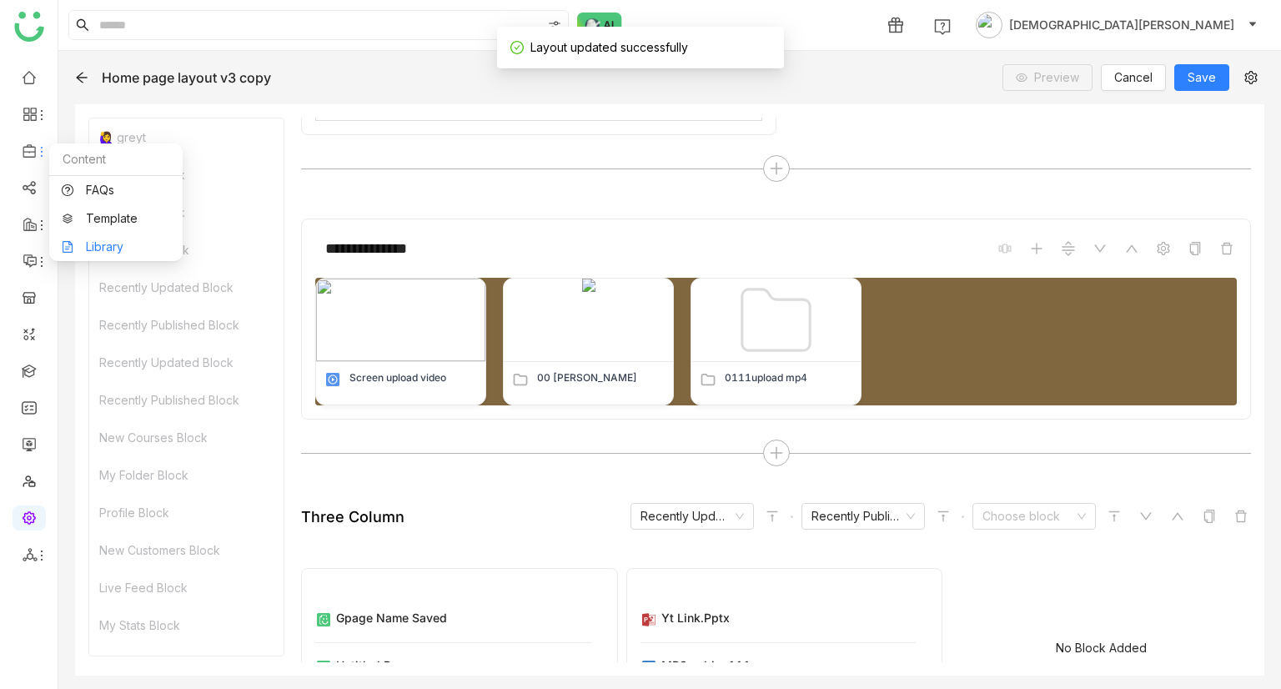
click at [101, 241] on link "Library" at bounding box center [116, 247] width 108 height 12
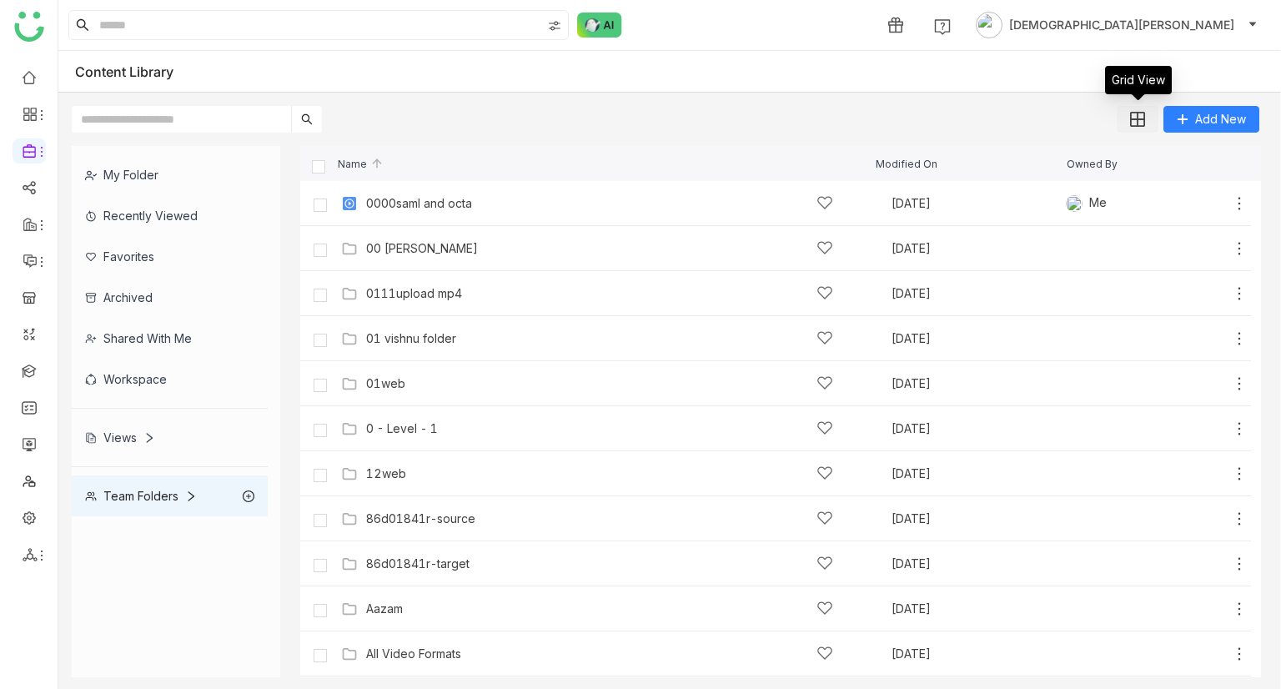
click at [1141, 128] on button at bounding box center [1138, 119] width 42 height 27
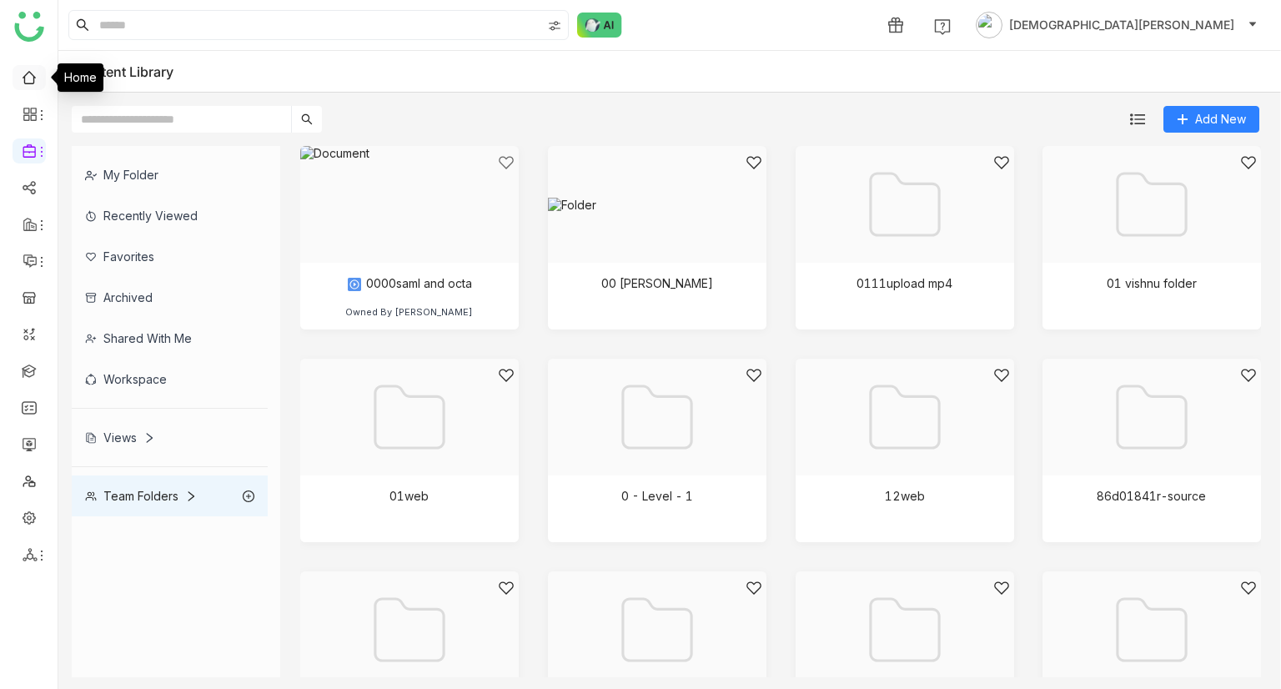
click at [27, 83] on link at bounding box center [29, 76] width 15 height 14
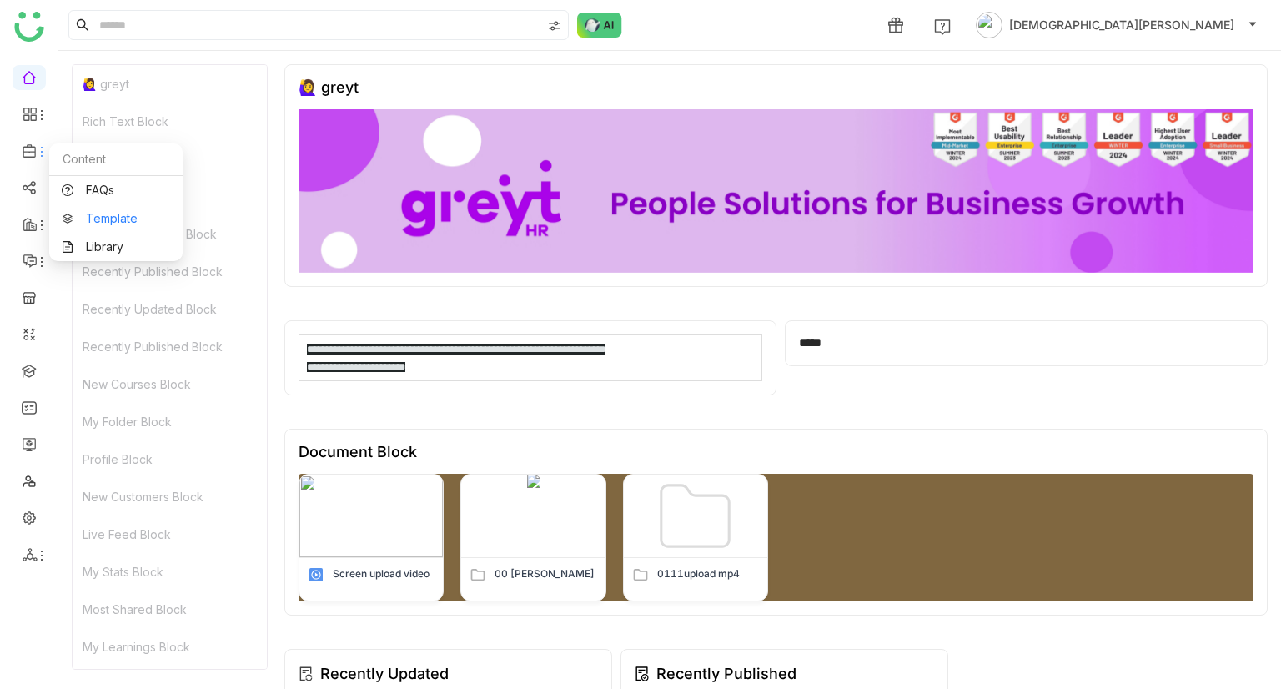
click at [107, 219] on link "Template" at bounding box center [116, 219] width 108 height 12
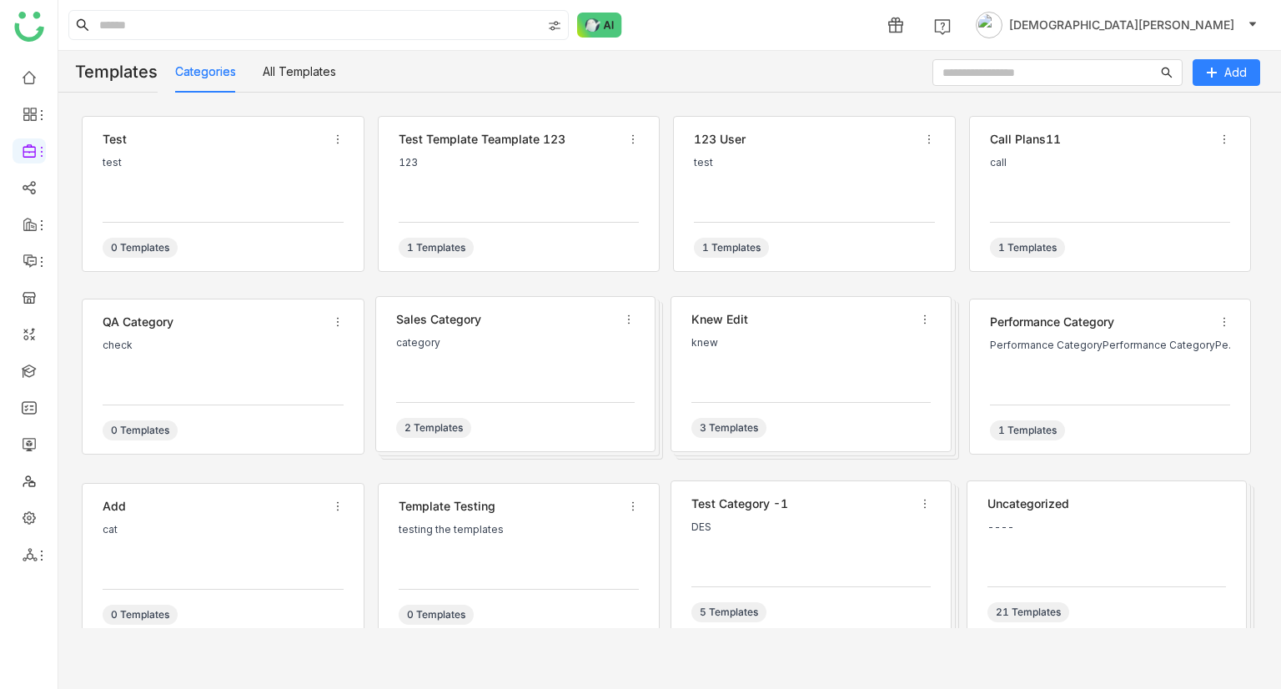
click at [234, 197] on div "test" at bounding box center [223, 182] width 241 height 50
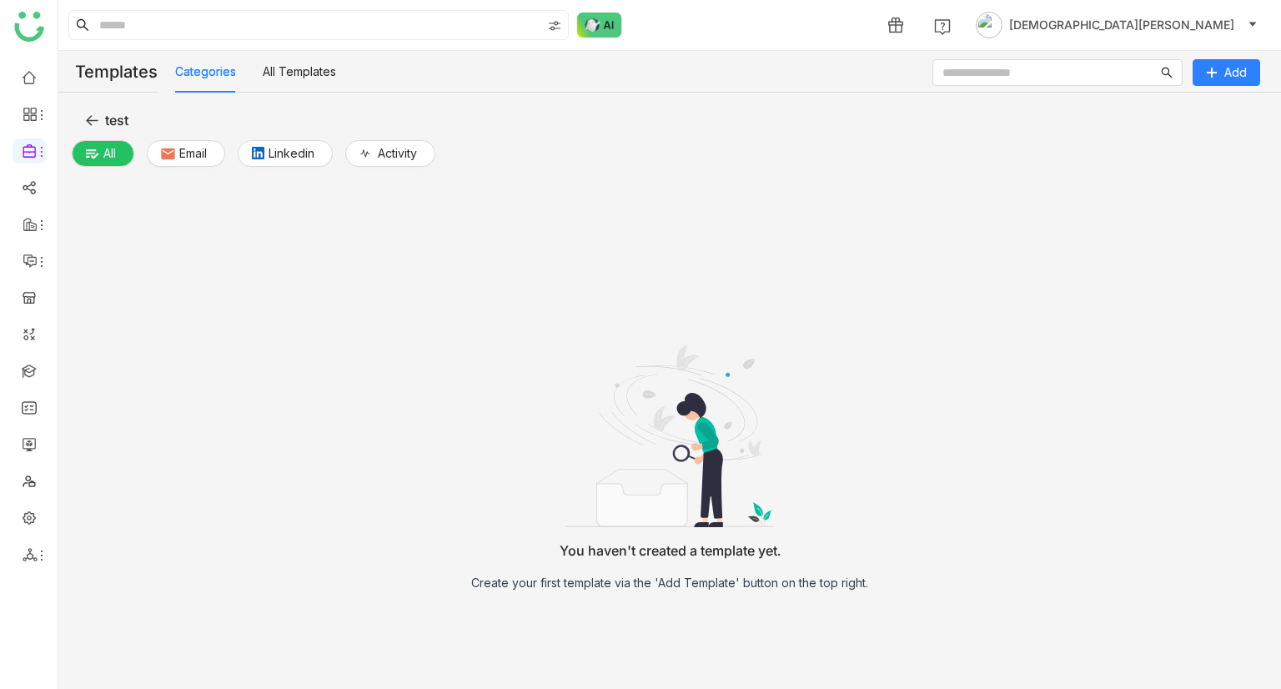
click at [106, 113] on span "test" at bounding box center [116, 120] width 23 height 20
